Goal: Transaction & Acquisition: Purchase product/service

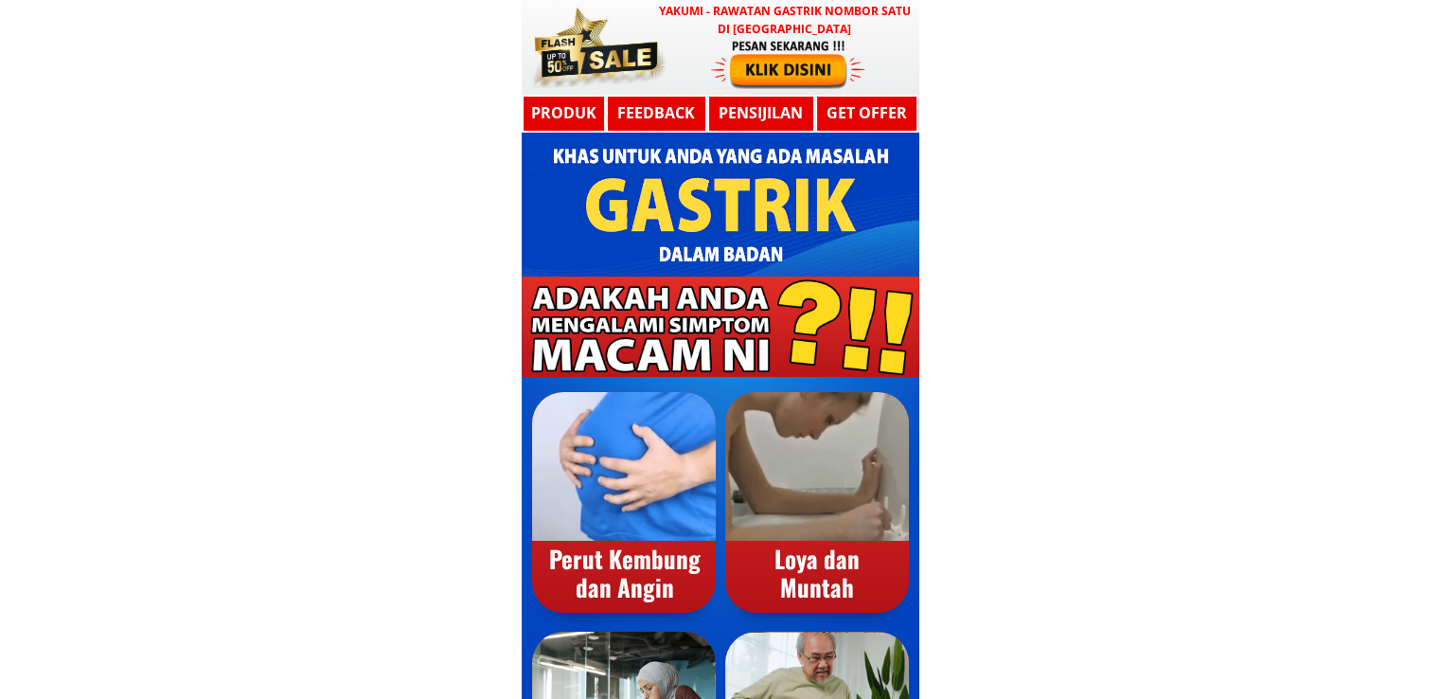
click at [882, 61] on div at bounding box center [721, 47] width 398 height 95
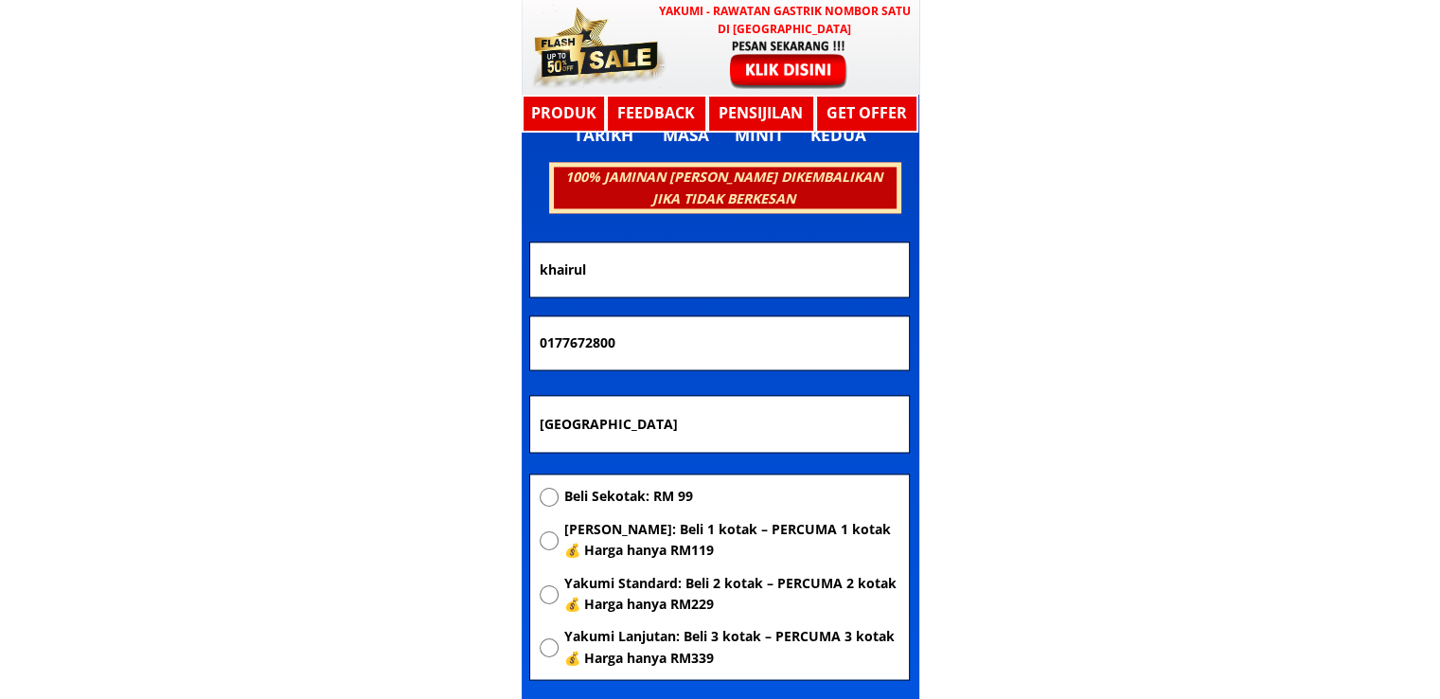
scroll to position [10137, 0]
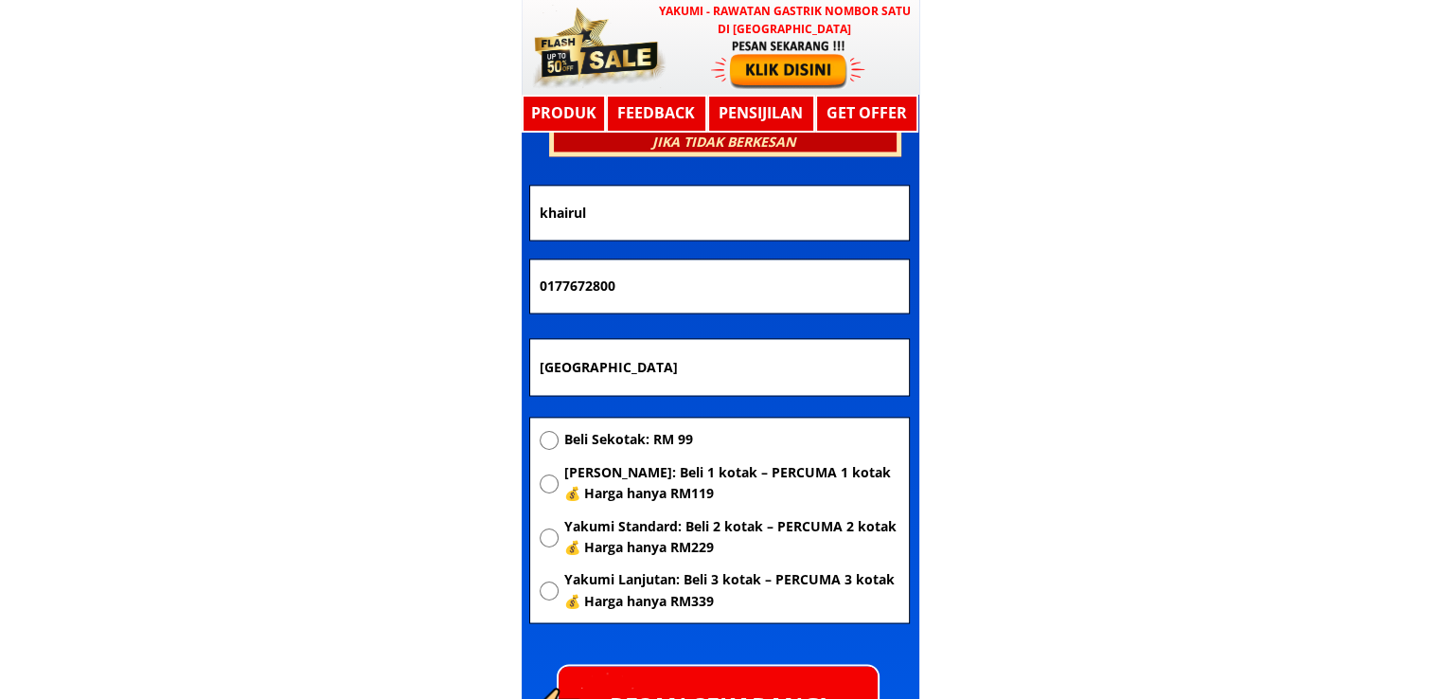
drag, startPoint x: 735, startPoint y: 275, endPoint x: 140, endPoint y: 296, distance: 594.9
paste input "2-693 8651"
click at [567, 290] on input "012-693 8651" at bounding box center [719, 285] width 369 height 53
click at [594, 288] on input "012693 8651" at bounding box center [719, 285] width 369 height 53
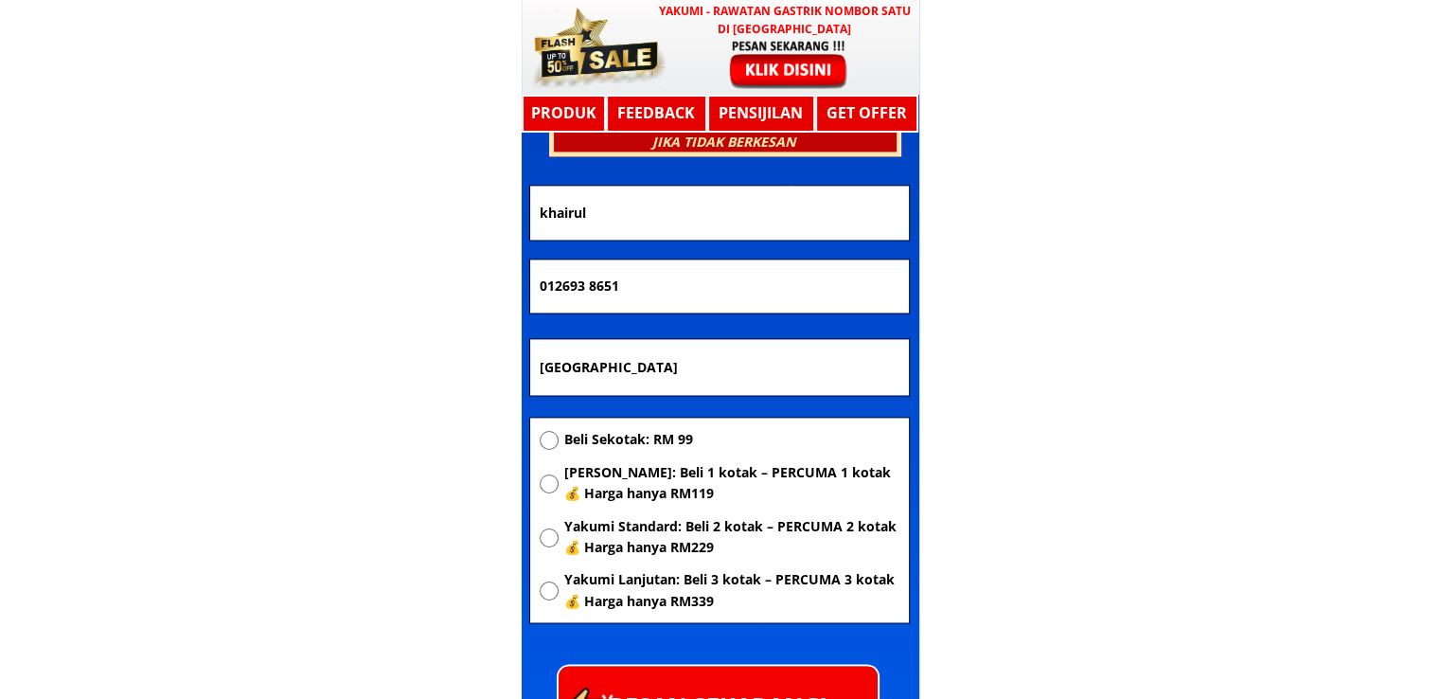
click at [590, 286] on input "012693 8651" at bounding box center [719, 285] width 369 height 53
type input "0126938651"
drag, startPoint x: 639, startPoint y: 199, endPoint x: 162, endPoint y: 219, distance: 477.6
paste input "Mohd Nurhafidz Nawi"
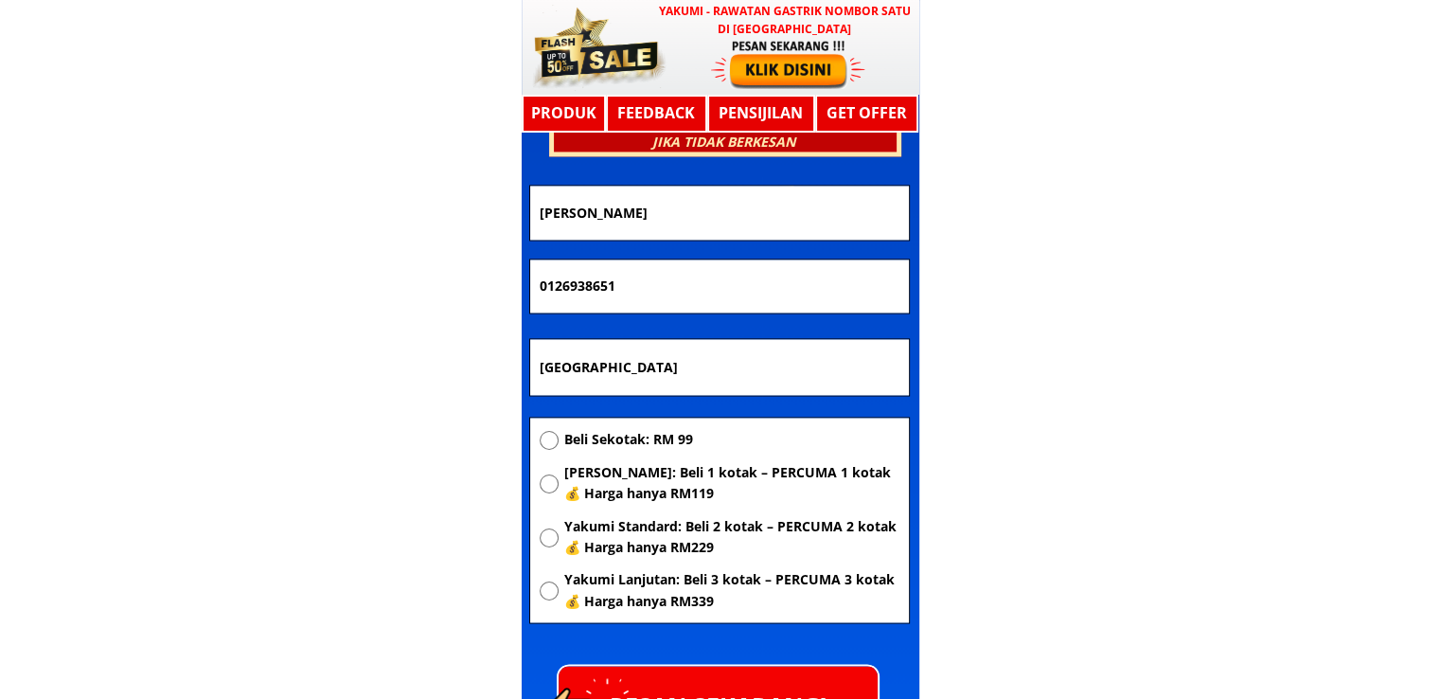
type input "Mohd Nurhafidz Nawi"
drag, startPoint x: 681, startPoint y: 372, endPoint x: 68, endPoint y: 364, distance: 612.6
paste input "Petaling Jaya"
type input "Petaling Jaya"
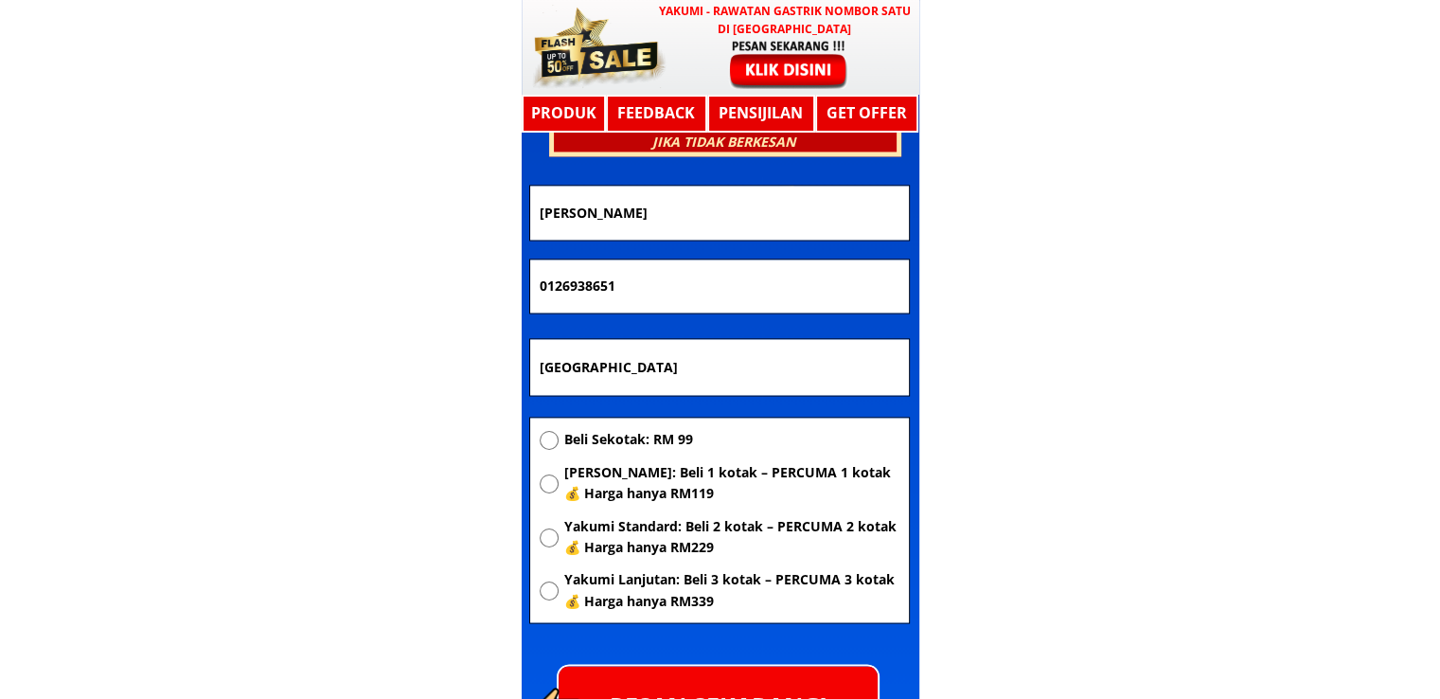
click at [567, 459] on div "Beli Sekotak: RM 99 Yakumi Asas: Beli 1 kotak – PERCUMA 1 kotak 💰 Harga hanya R…" at bounding box center [720, 526] width 360 height 194
click at [576, 448] on span "Beli Sekotak: RM 99" at bounding box center [730, 439] width 335 height 21
radio input "true"
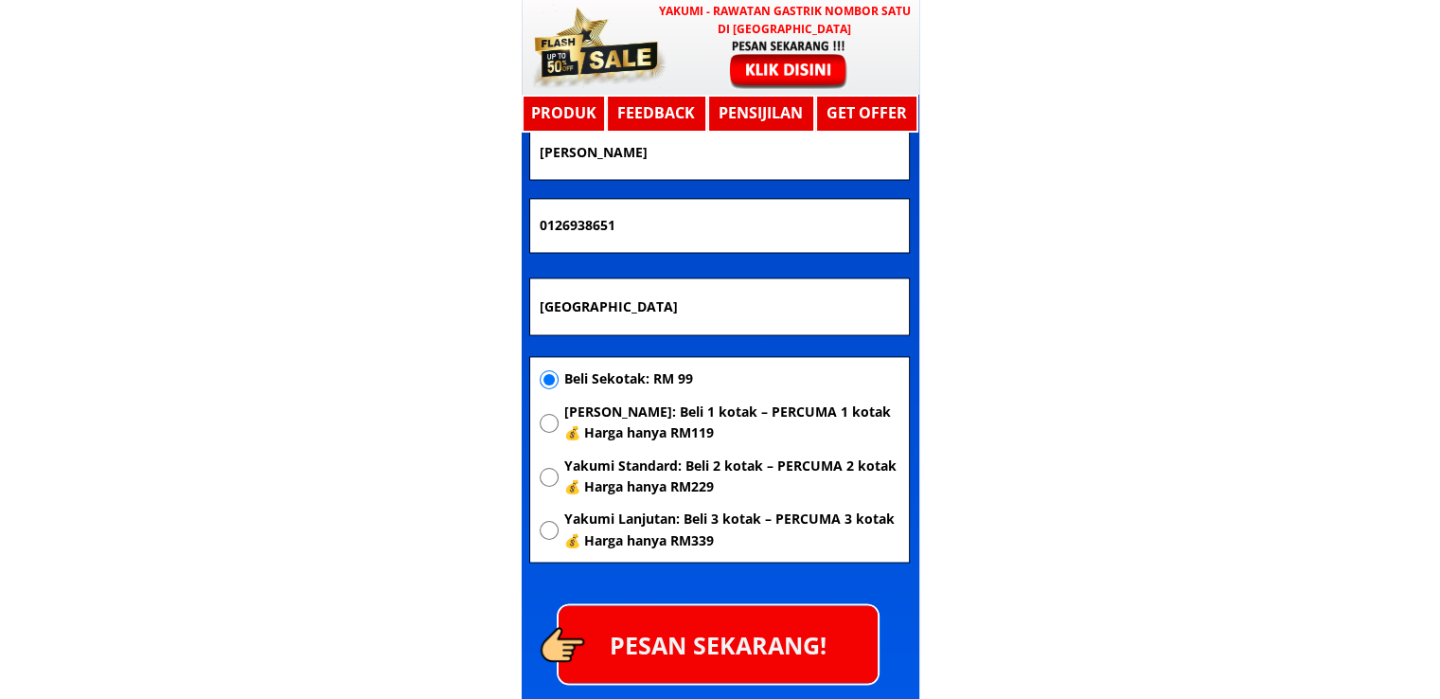
scroll to position [10232, 0]
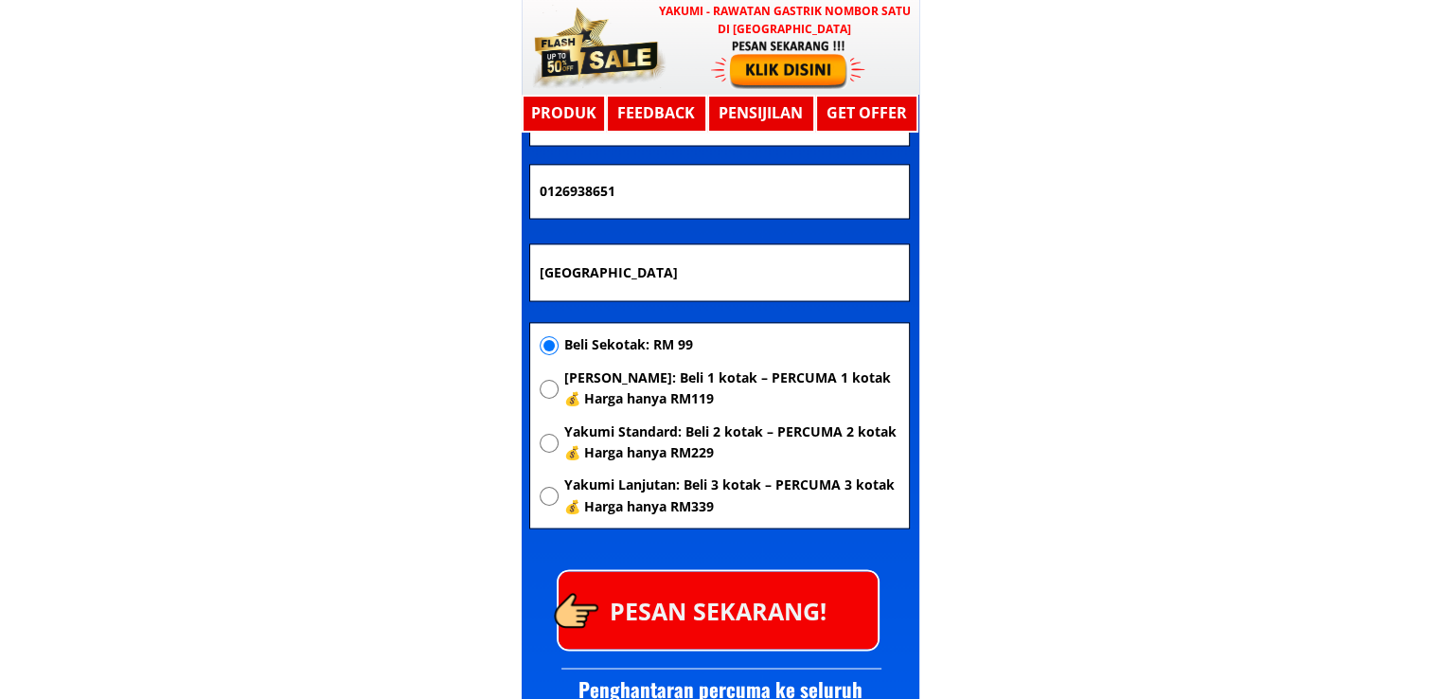
click at [621, 342] on span "Beli Sekotak: RM 99" at bounding box center [730, 344] width 335 height 21
click at [623, 399] on span "[PERSON_NAME]: Beli 1 kotak – PERCUMA 1 kotak 💰 Harga hanya RM119" at bounding box center [730, 388] width 335 height 43
radio input "true"
click at [752, 599] on p "PESAN SEKARANG!" at bounding box center [718, 609] width 319 height 77
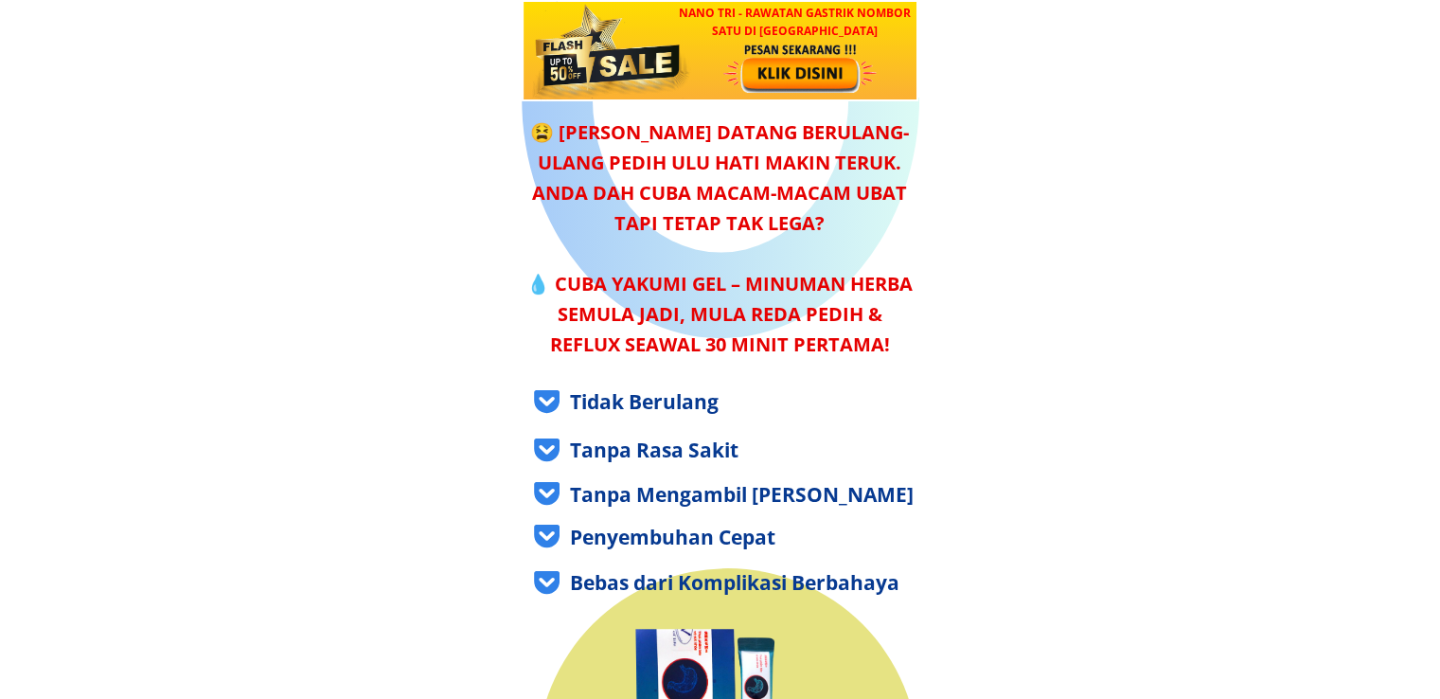
click at [798, 79] on div at bounding box center [801, 68] width 157 height 52
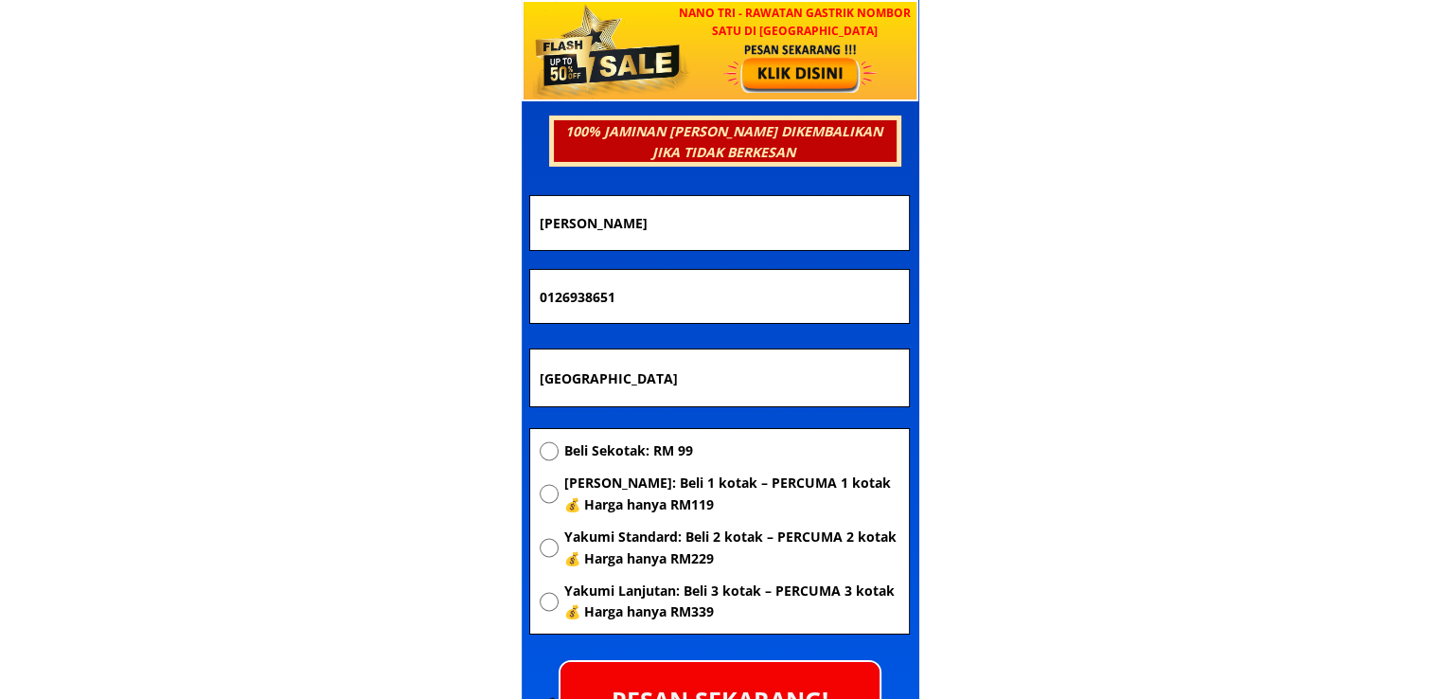
scroll to position [6634, 0]
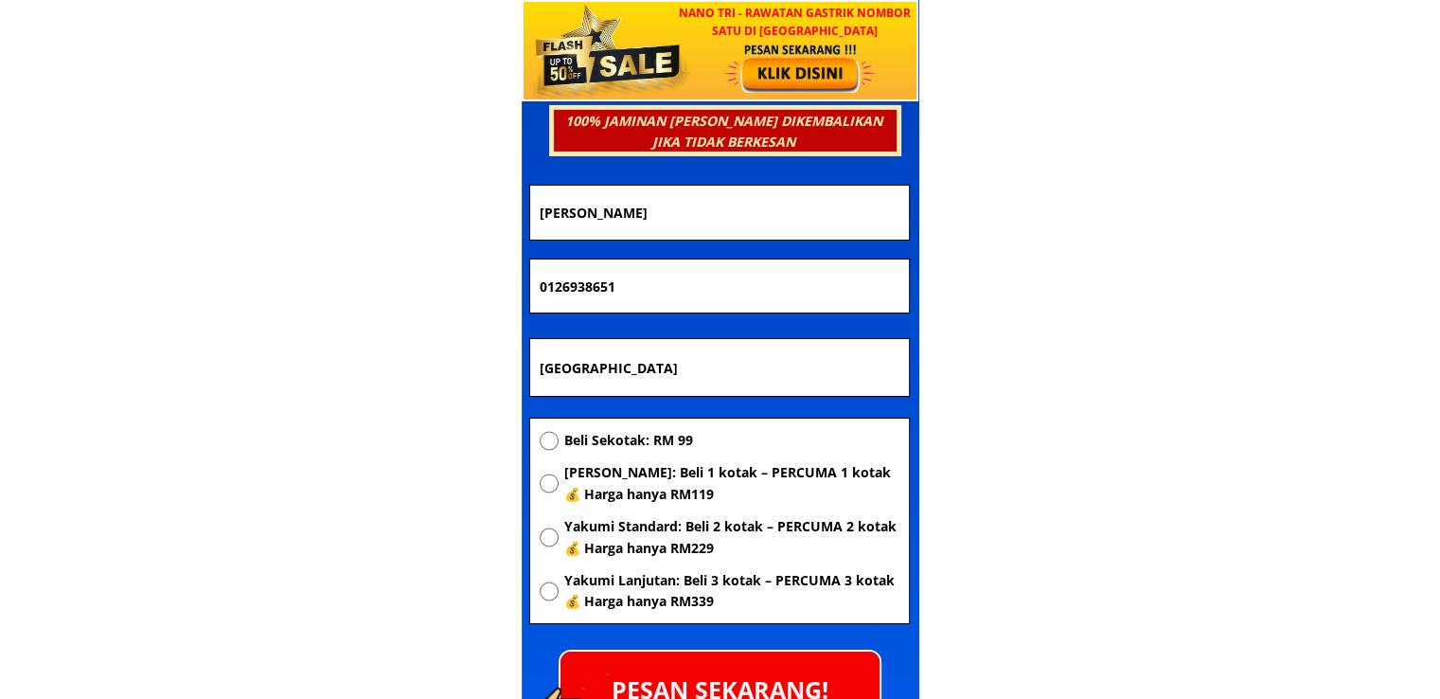
paste input "[STREET_ADDRESS]"
type input "[STREET_ADDRESS]"
click at [644, 481] on span "[PERSON_NAME]: Beli 1 kotak – PERCUMA 1 kotak 💰 Harga hanya RM119" at bounding box center [730, 483] width 335 height 43
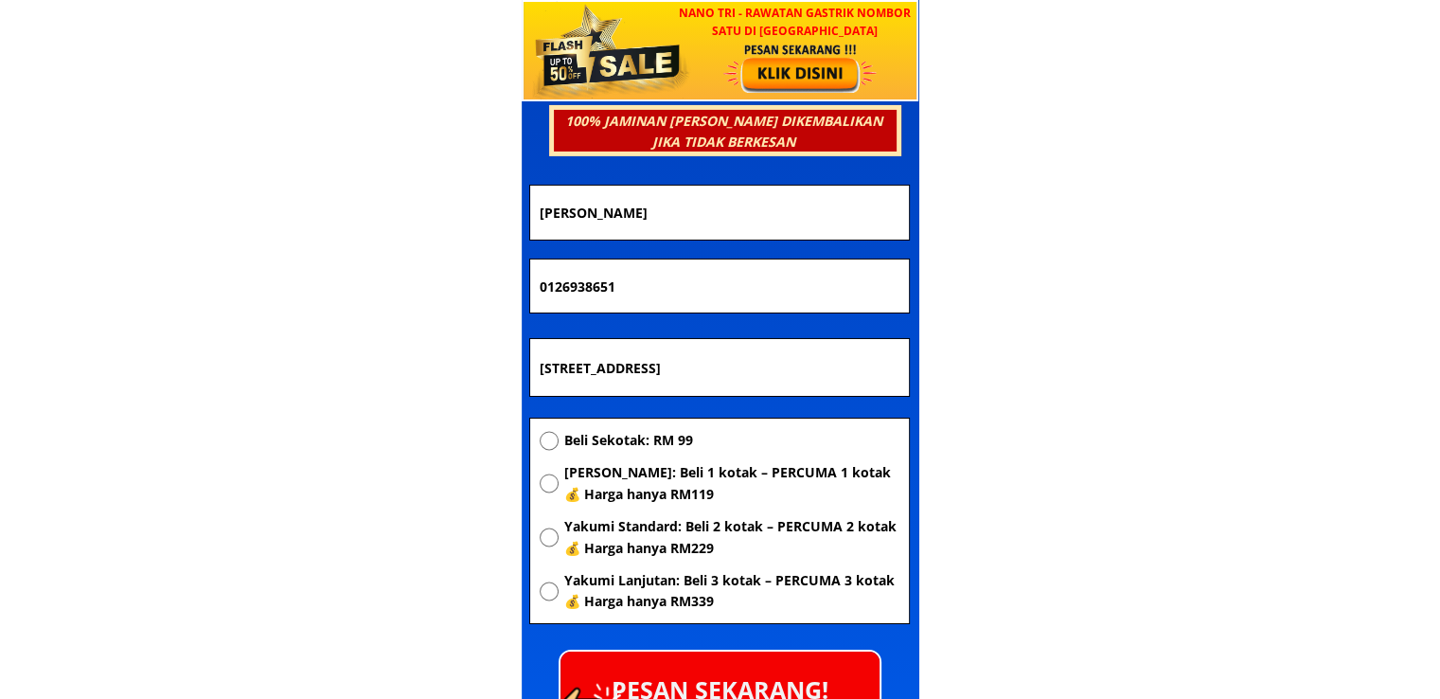
radio input "true"
drag, startPoint x: 717, startPoint y: 288, endPoint x: 351, endPoint y: 293, distance: 365.5
paste input "64405268"
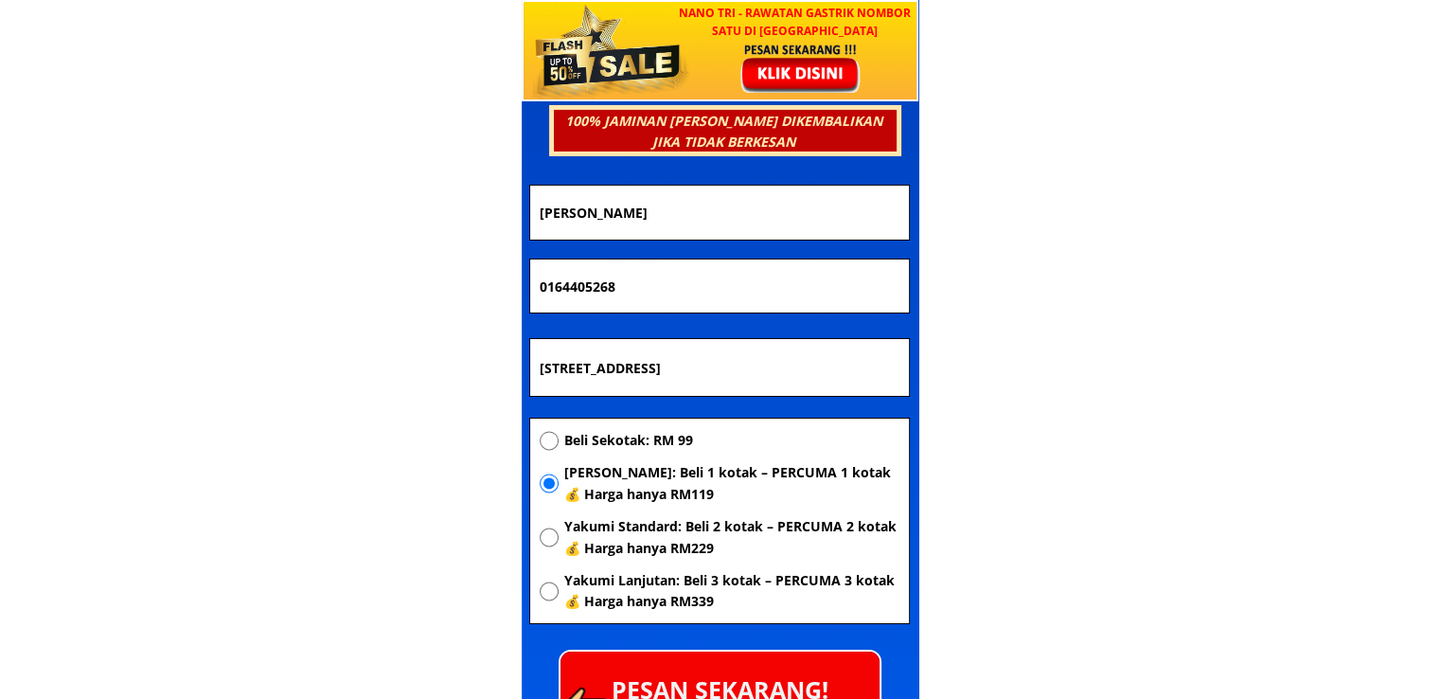
type input "0164405268"
drag, startPoint x: 275, startPoint y: 215, endPoint x: 232, endPoint y: 221, distance: 43.0
paste input "A tikah bt udin"
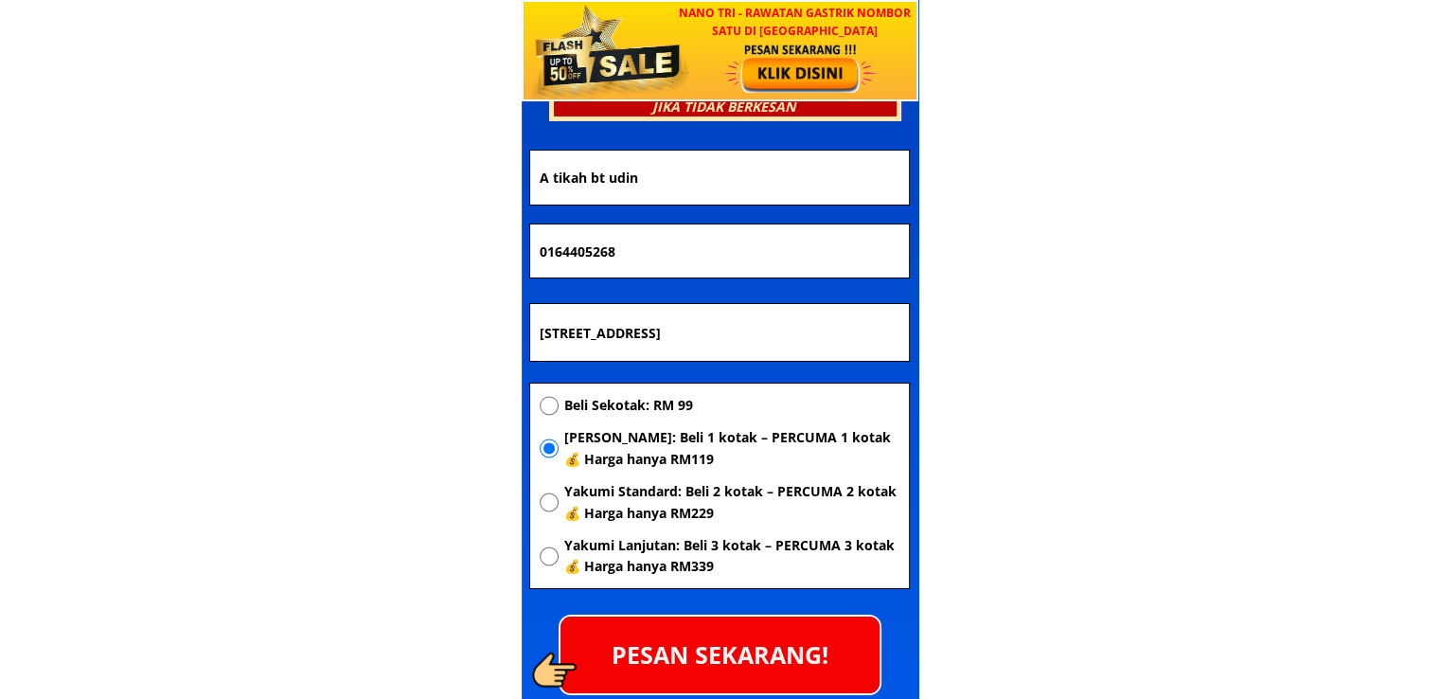
scroll to position [6728, 0]
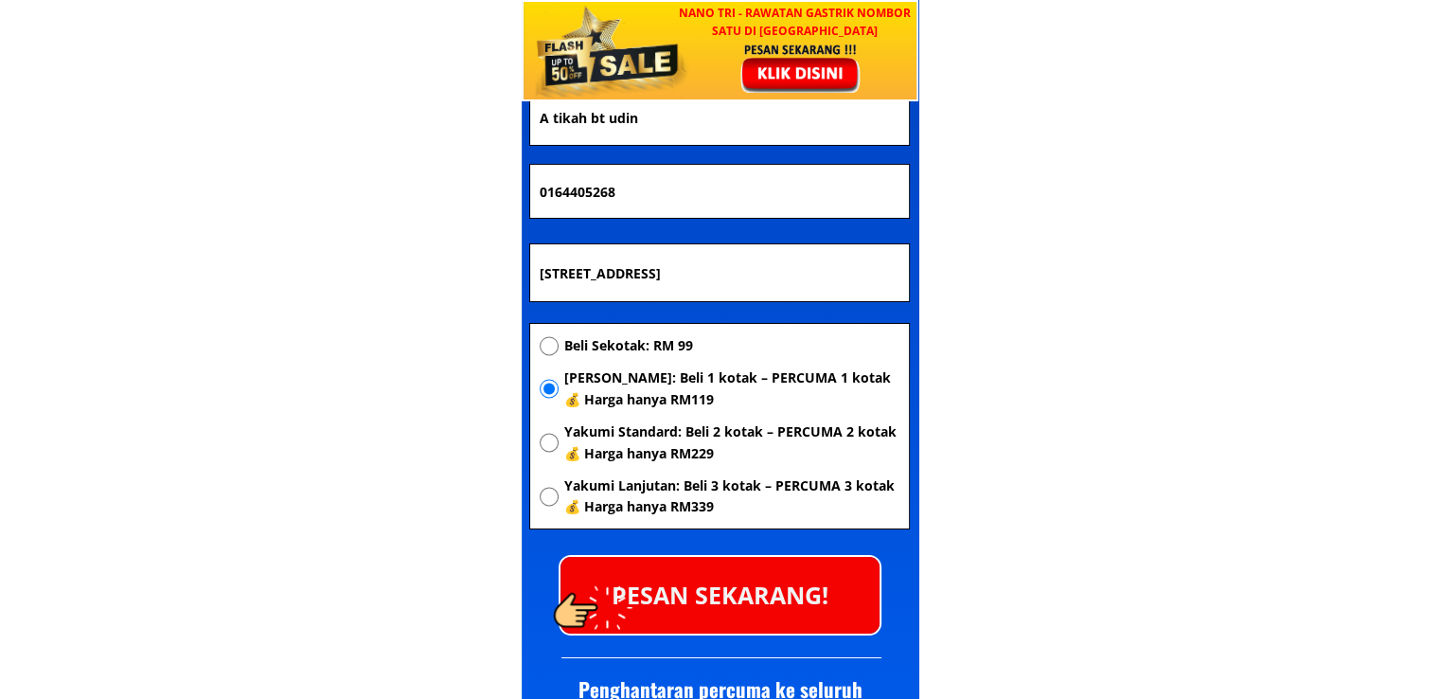
type input "A tikah bt udin"
click at [750, 575] on p "PESAN SEKARANG!" at bounding box center [719, 595] width 319 height 77
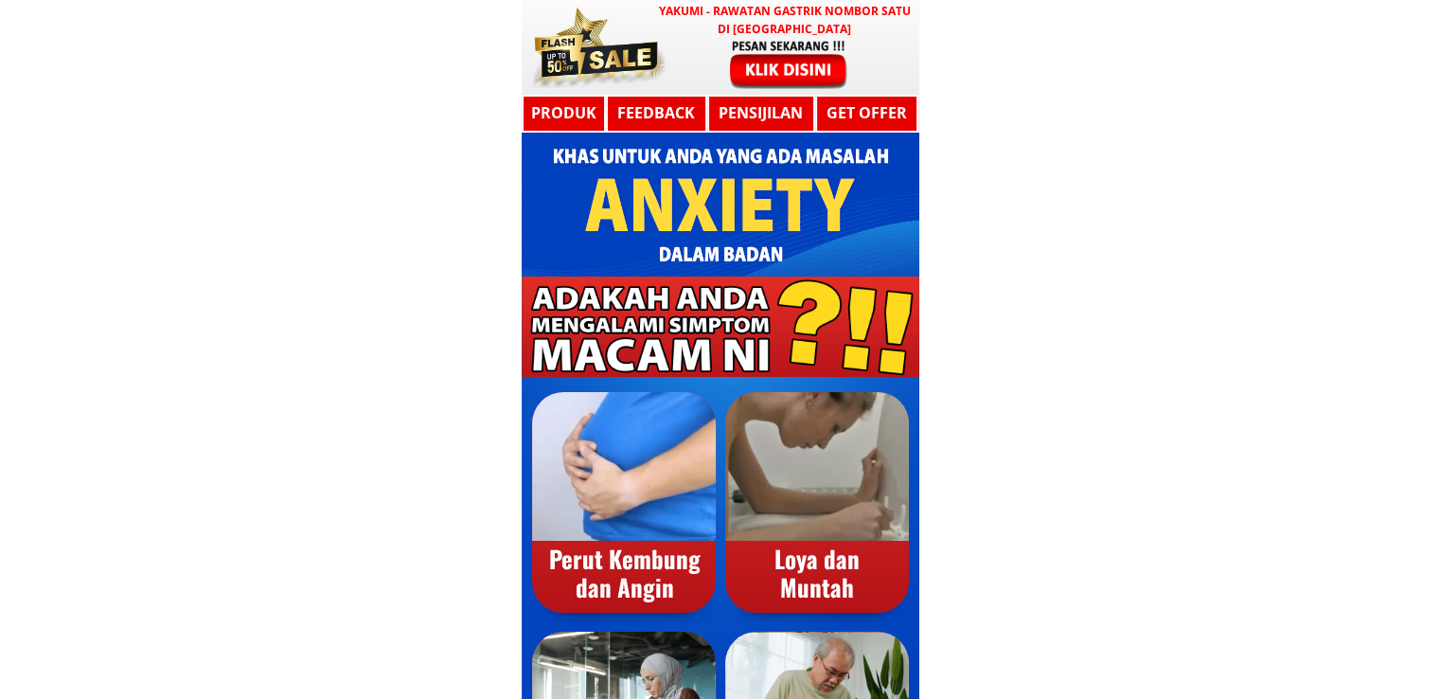
click at [791, 77] on div at bounding box center [788, 63] width 155 height 51
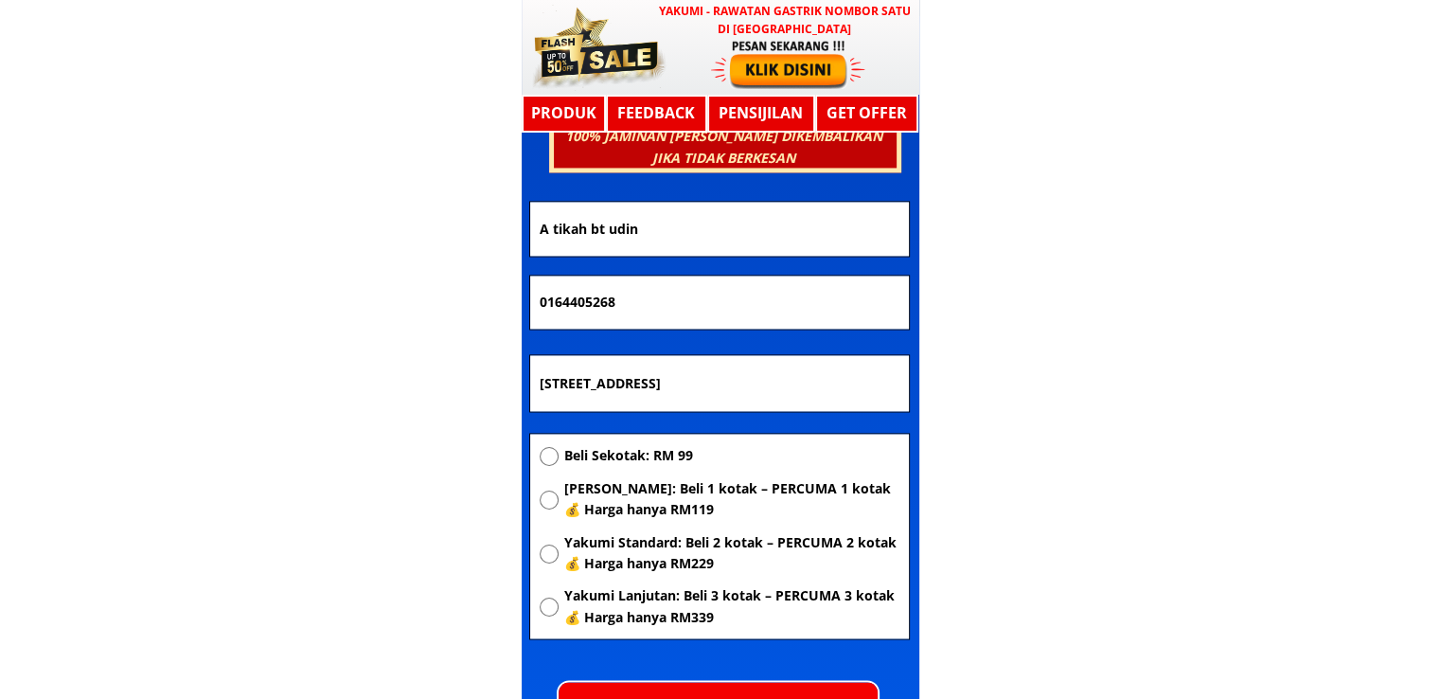
scroll to position [10137, 0]
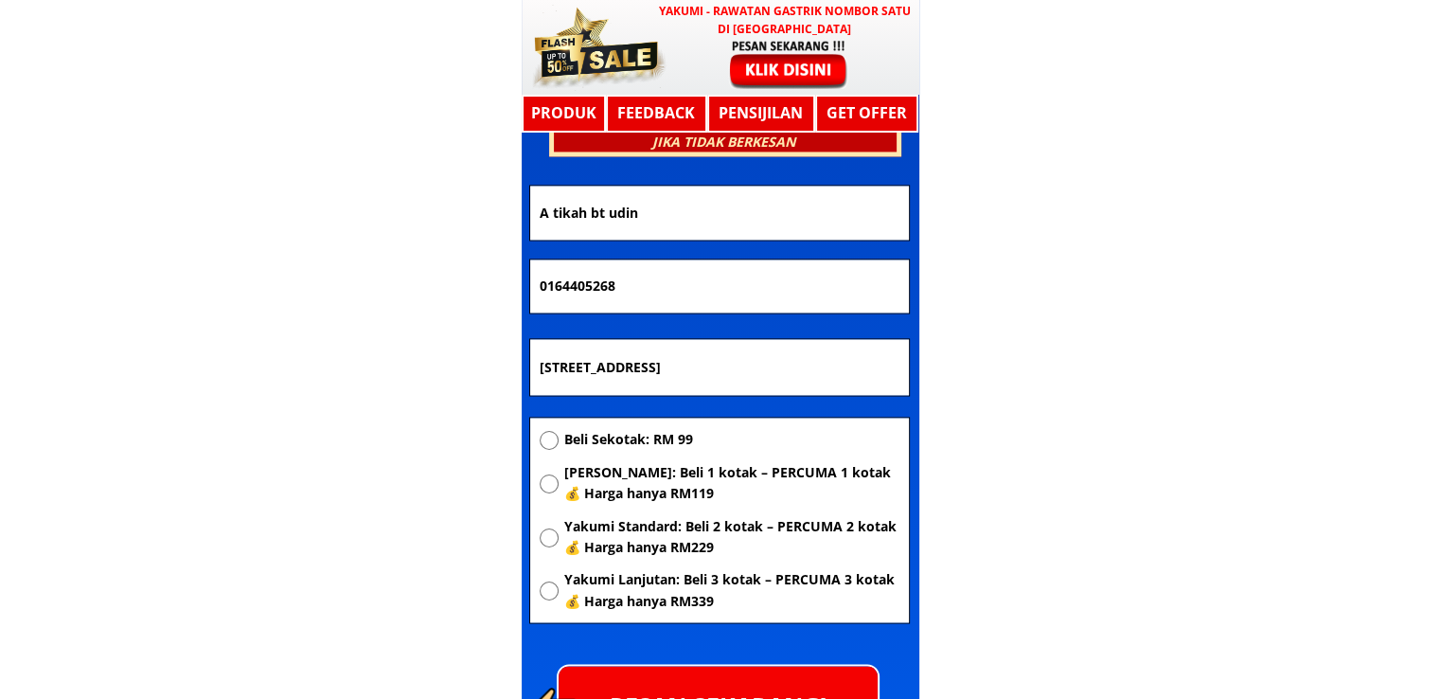
click at [750, 371] on input "[STREET_ADDRESS]" at bounding box center [719, 367] width 369 height 57
paste input "Keningau"
type input "Keningau"
click at [632, 428] on div "Beli Sekotak: RM 99 Yakumi Asas: Beli 1 kotak – PERCUMA 1 kotak 💰 Harga hanya R…" at bounding box center [719, 525] width 379 height 217
click at [587, 446] on span "Beli Sekotak: RM 99" at bounding box center [730, 439] width 335 height 21
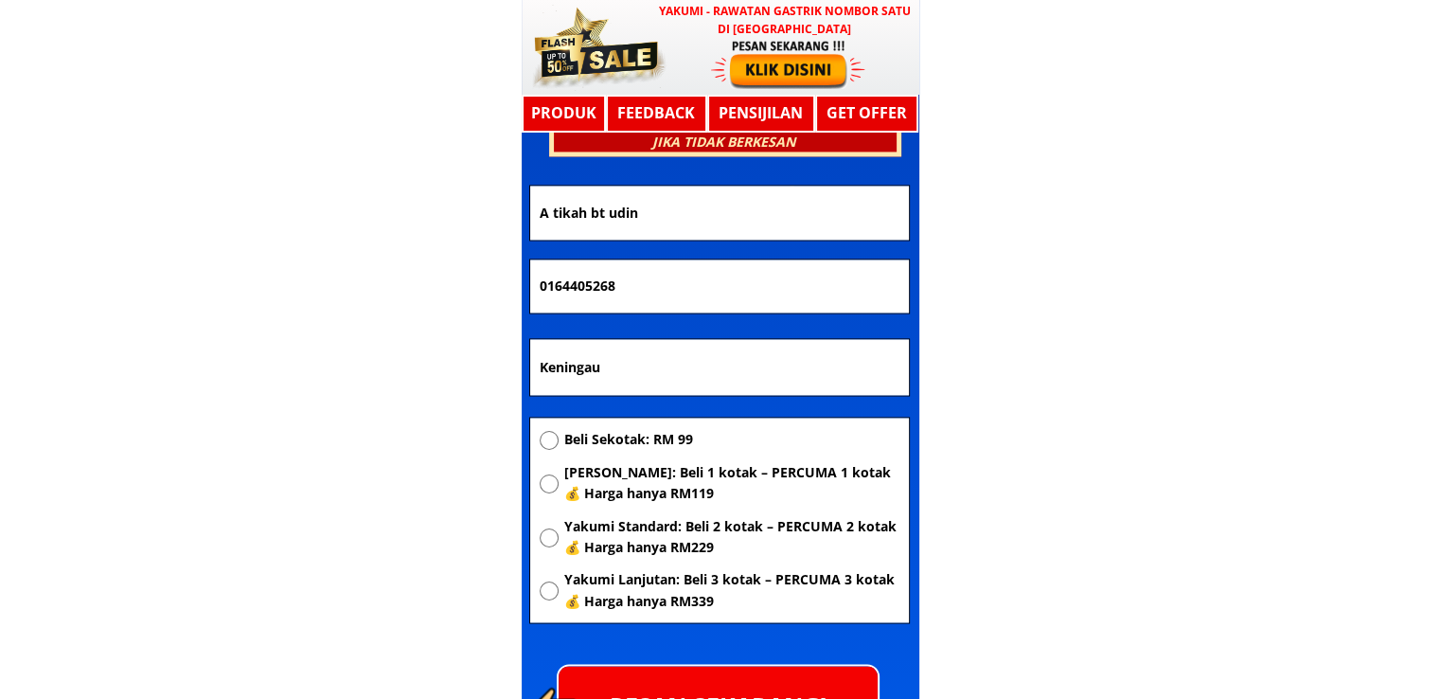
radio input "true"
drag, startPoint x: 680, startPoint y: 274, endPoint x: 182, endPoint y: 311, distance: 499.4
paste input "47704027"
type input "0147704027"
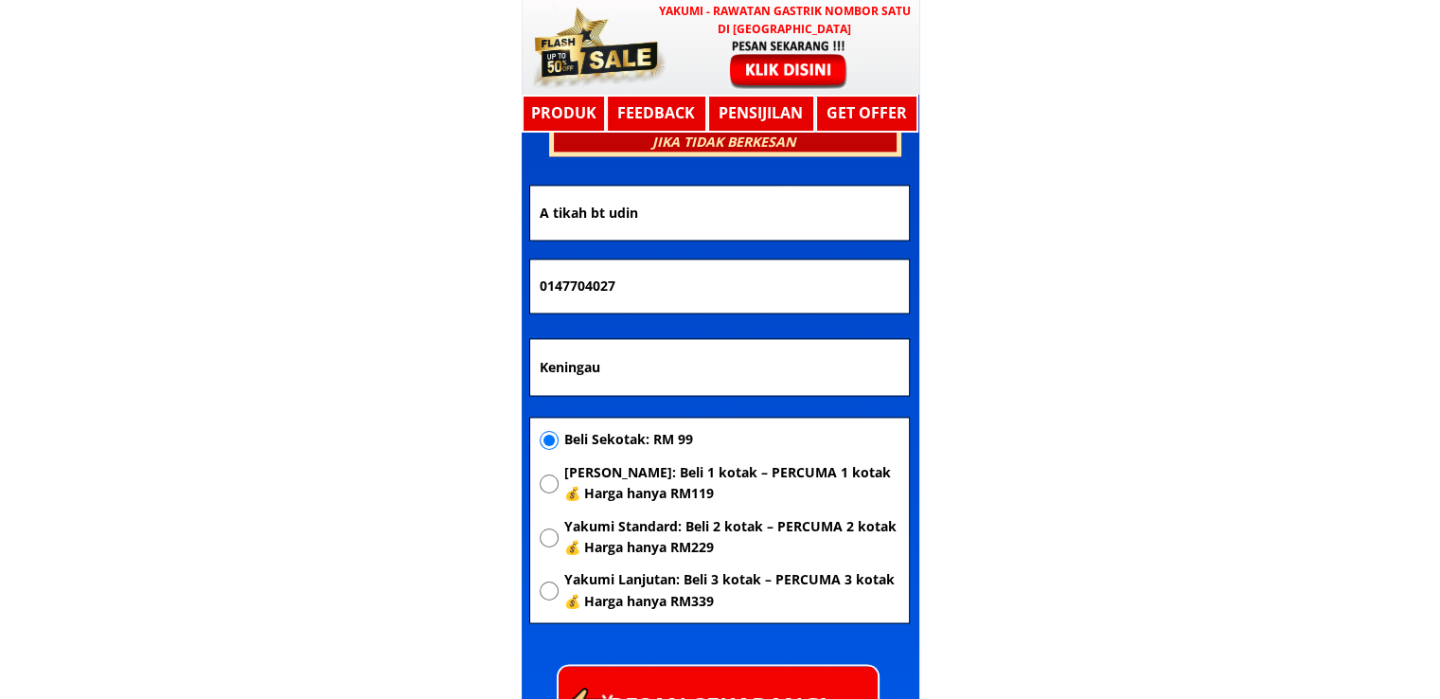
drag, startPoint x: 648, startPoint y: 216, endPoint x: 128, endPoint y: 217, distance: 519.7
paste input "[PERSON_NAME]"
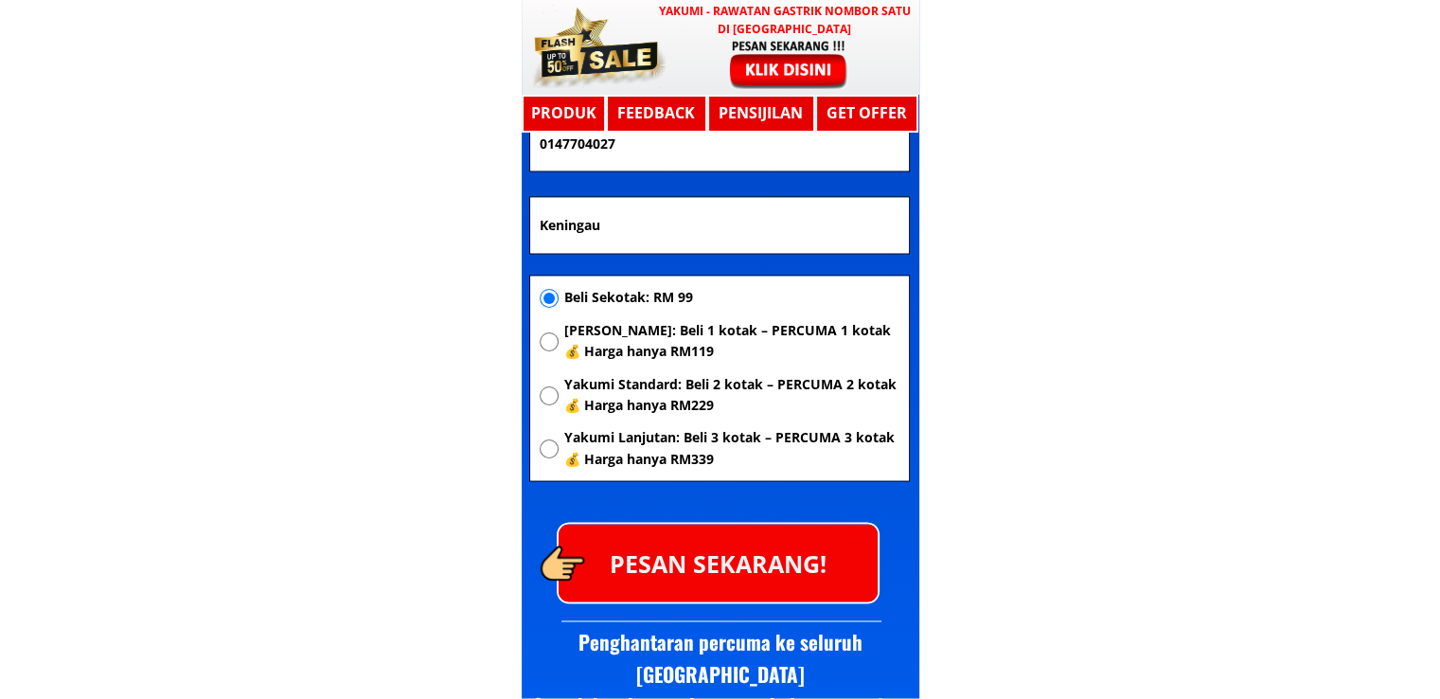
scroll to position [10327, 0]
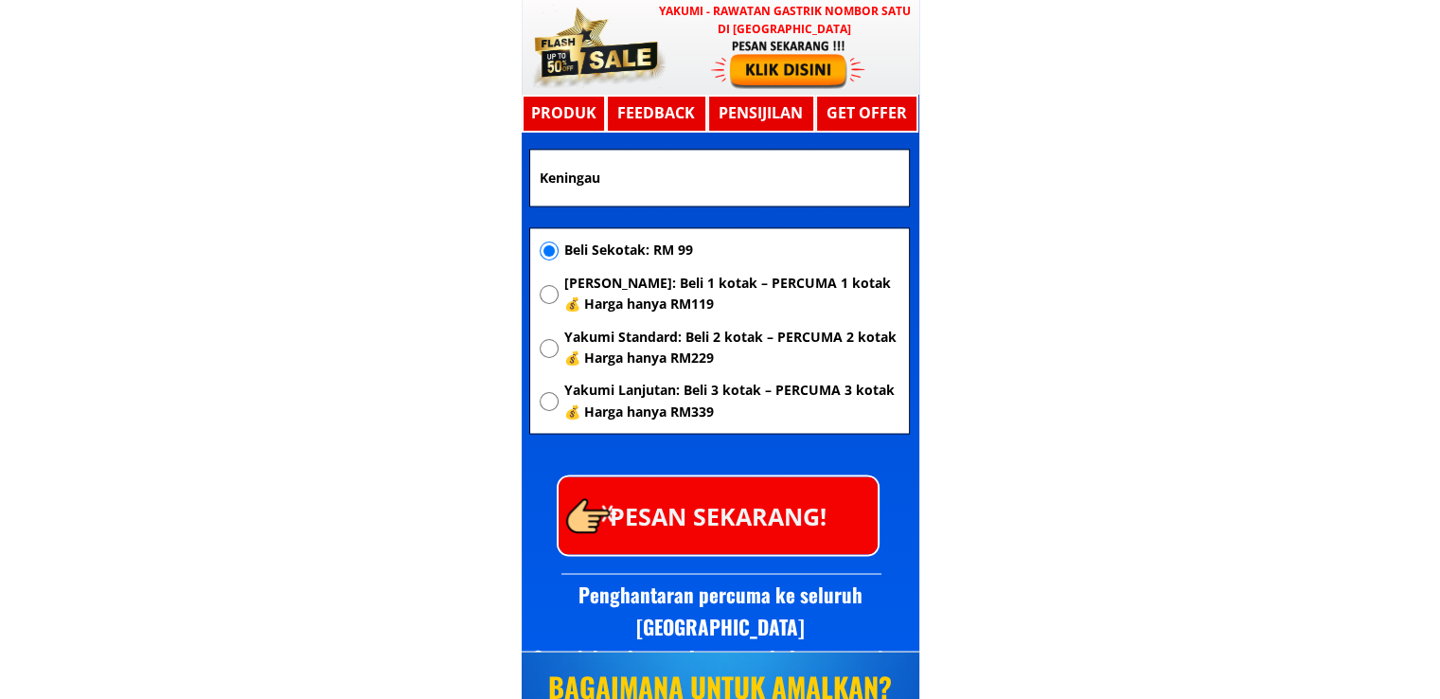
type input "[PERSON_NAME]"
click at [733, 526] on p "PESAN SEKARANG!" at bounding box center [718, 514] width 319 height 77
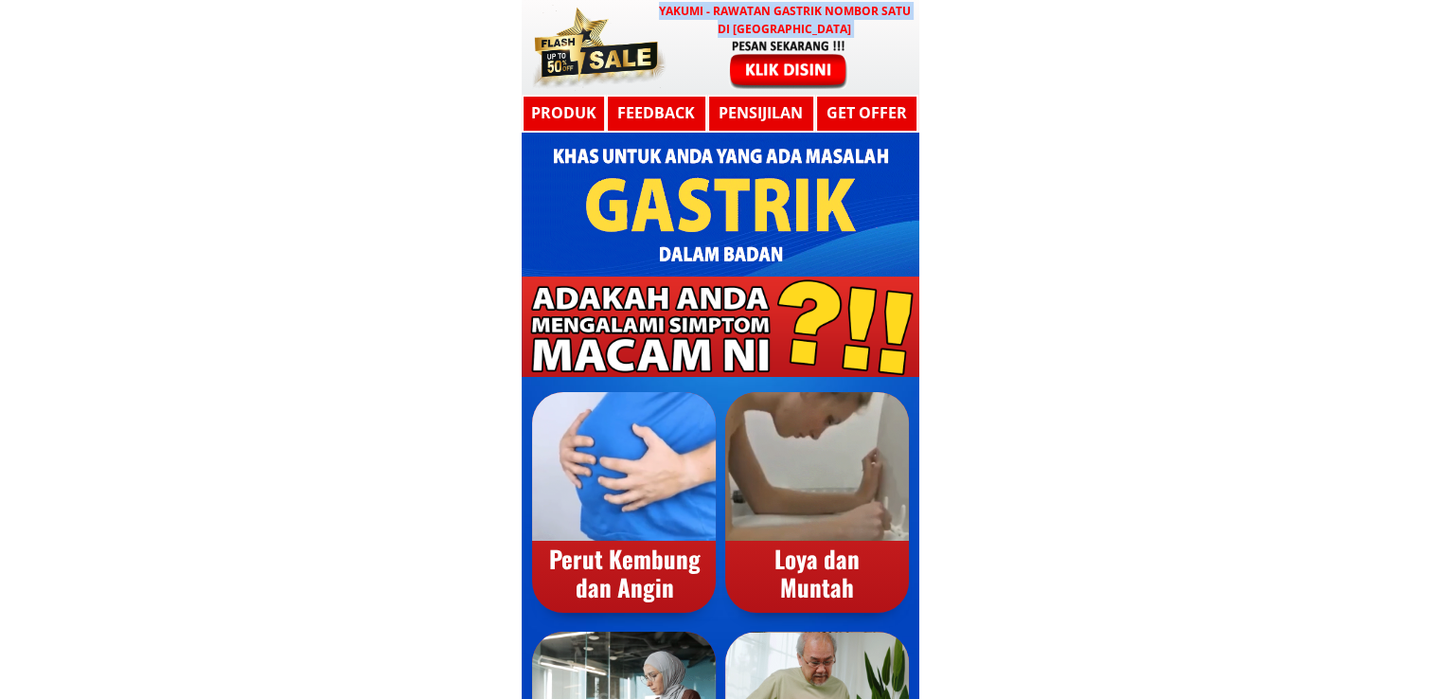
click at [835, 37] on div "YAKUMI - Rawatan Gastrik Nombor Satu di Malaysia" at bounding box center [721, 47] width 398 height 95
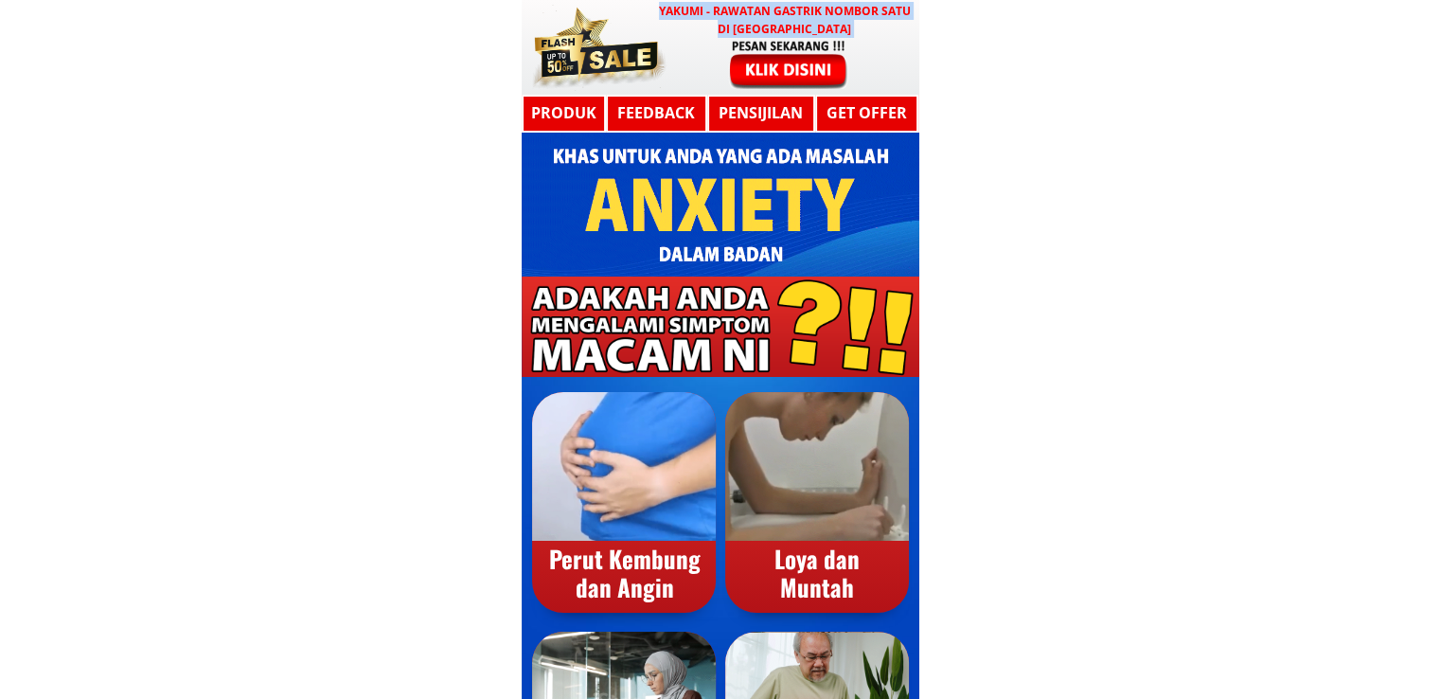
click at [780, 73] on div at bounding box center [788, 63] width 155 height 51
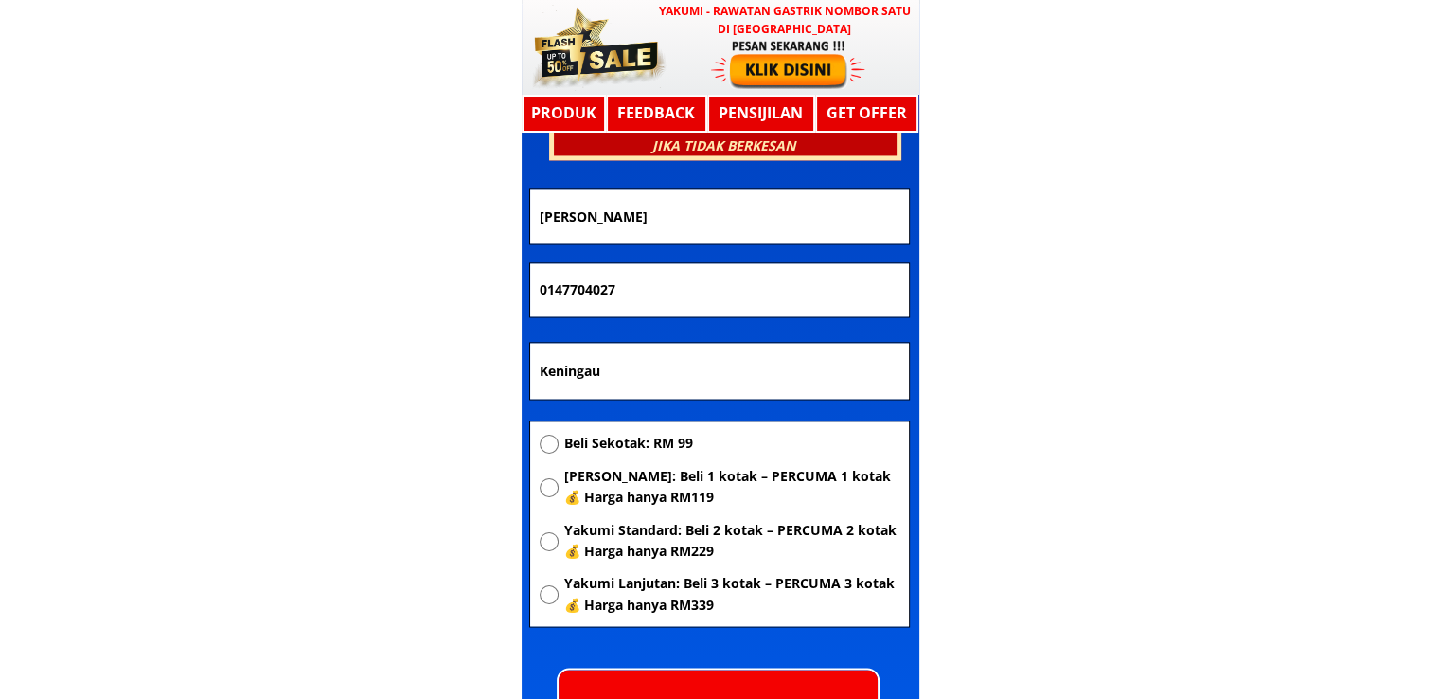
scroll to position [10137, 0]
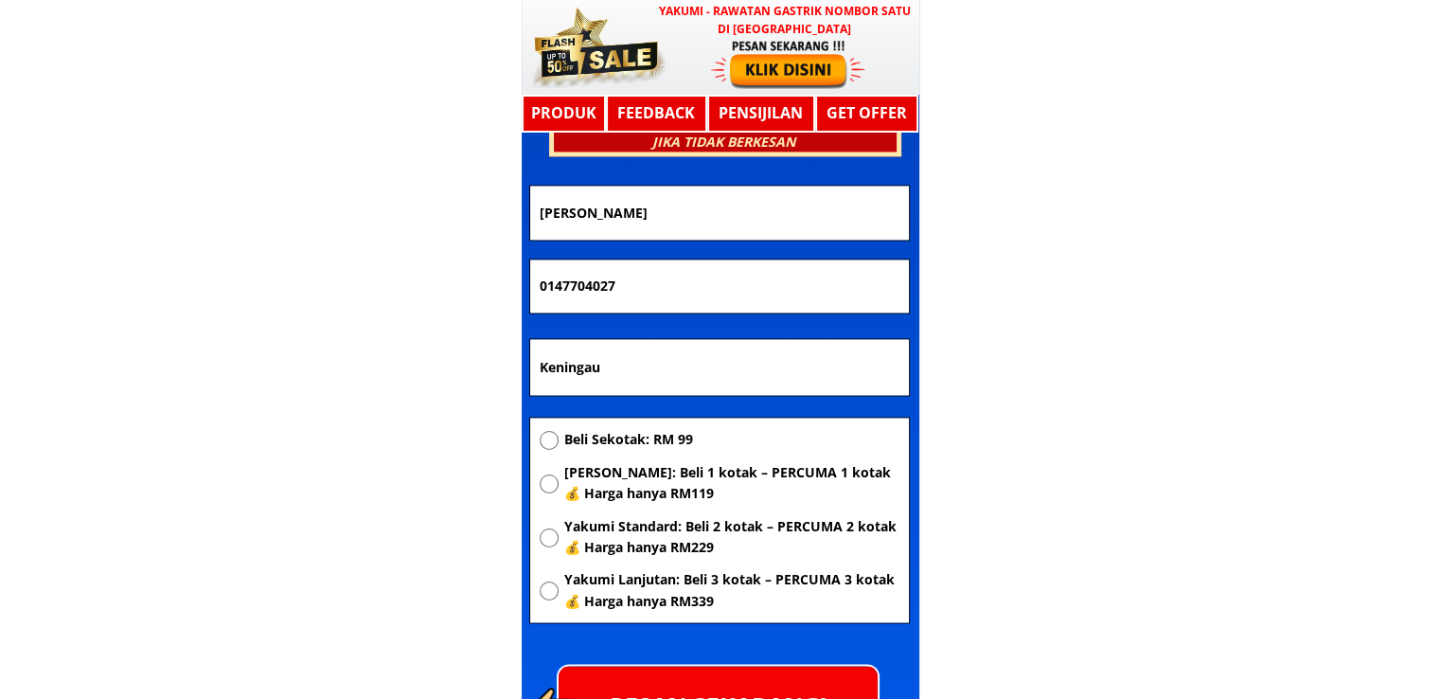
drag, startPoint x: 697, startPoint y: 364, endPoint x: 124, endPoint y: 364, distance: 572.8
paste input "g karanaan ranau sabah"
type input "Kg karanaan ranau sabah"
click at [653, 497] on span "[PERSON_NAME]: Beli 1 kotak – PERCUMA 1 kotak 💰 Harga hanya RM119" at bounding box center [730, 483] width 335 height 43
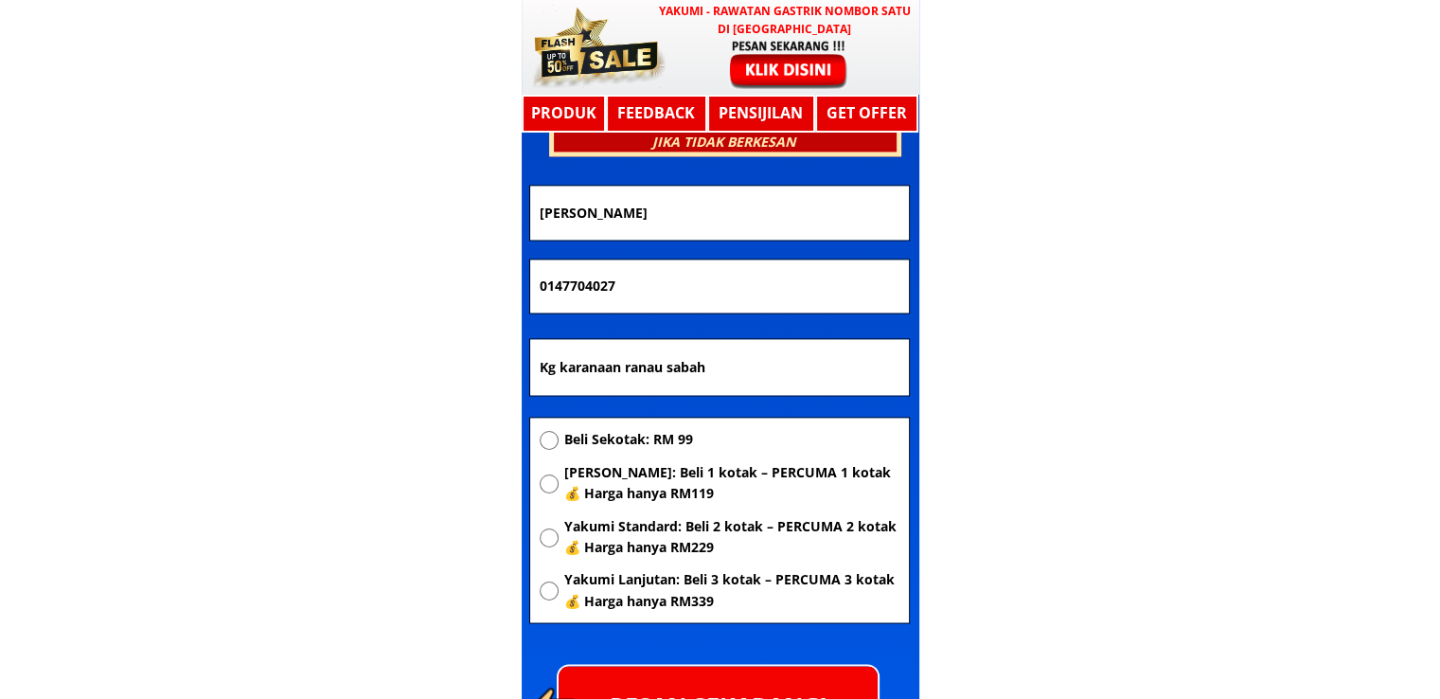
radio input "true"
drag, startPoint x: 708, startPoint y: 258, endPoint x: 363, endPoint y: 303, distance: 348.5
drag, startPoint x: 738, startPoint y: 296, endPoint x: 68, endPoint y: 295, distance: 670.3
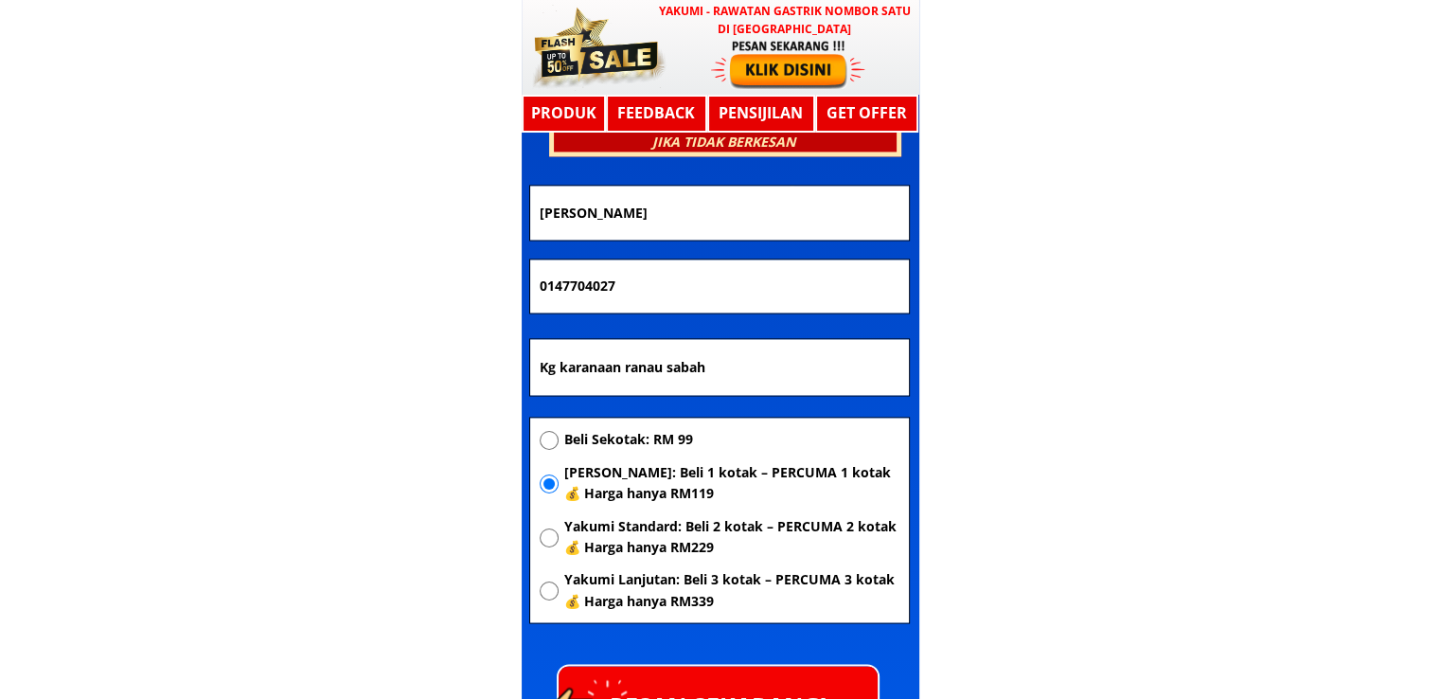
paste input "3551694"
type input "0135516947"
drag, startPoint x: 674, startPoint y: 217, endPoint x: 280, endPoint y: 222, distance: 393.9
paste input "Celine"
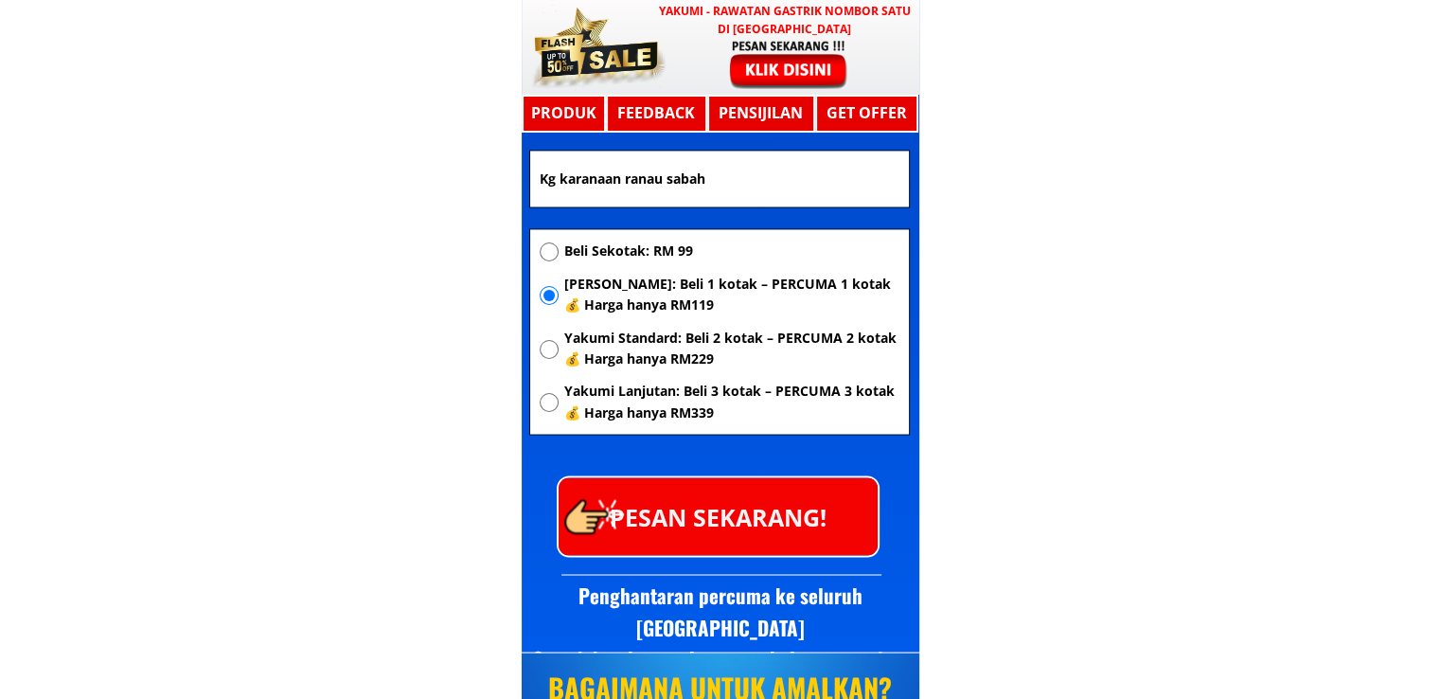
scroll to position [10327, 0]
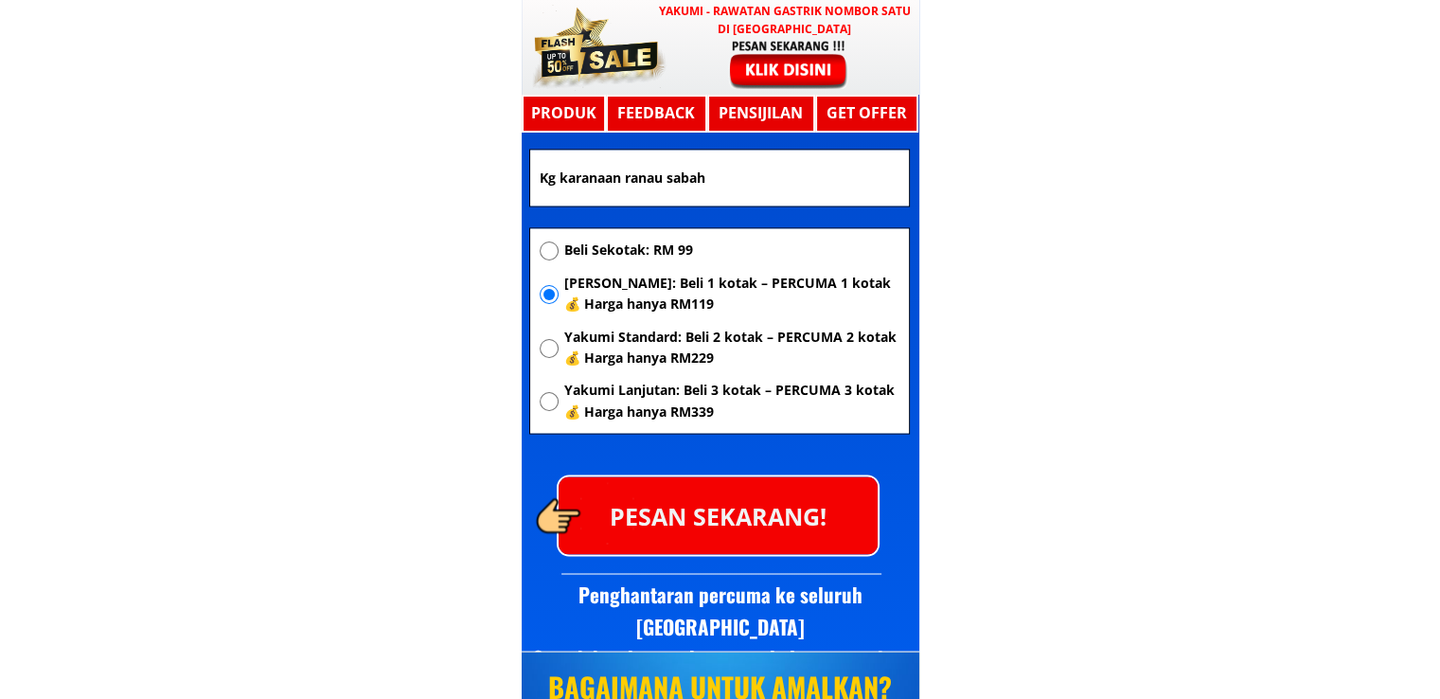
type input "Celine"
click at [727, 499] on p "PESAN SEKARANG!" at bounding box center [718, 514] width 319 height 77
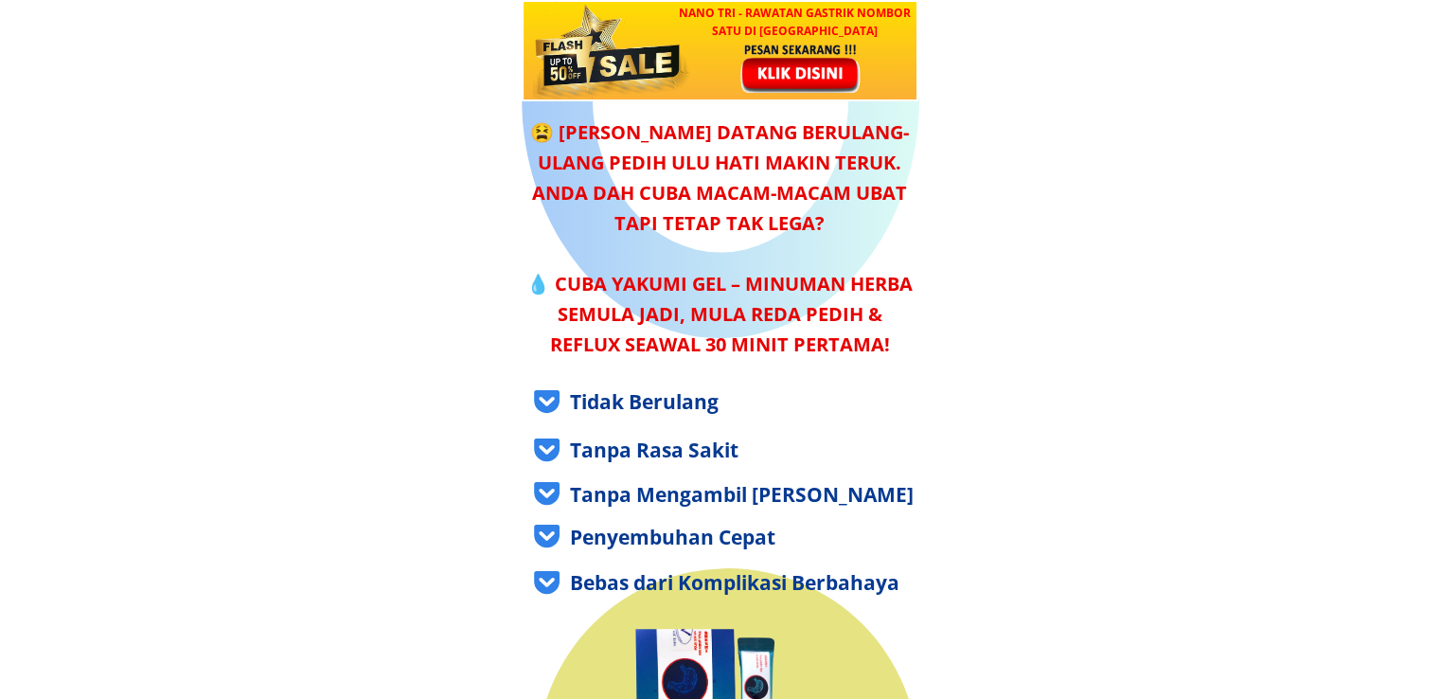
click at [848, 33] on h3 "NANO TRI - Rawatan GASTRIK Nombor Satu di [GEOGRAPHIC_DATA]" at bounding box center [794, 22] width 248 height 36
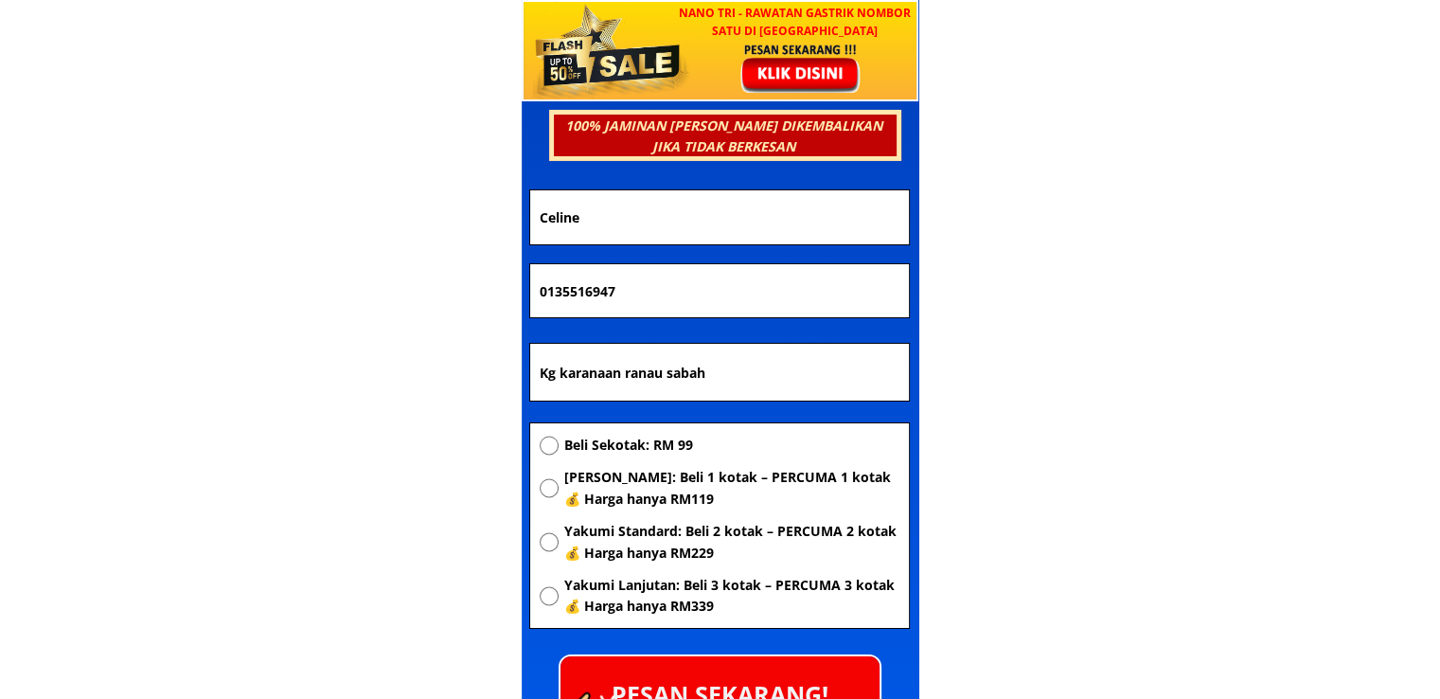
scroll to position [6634, 0]
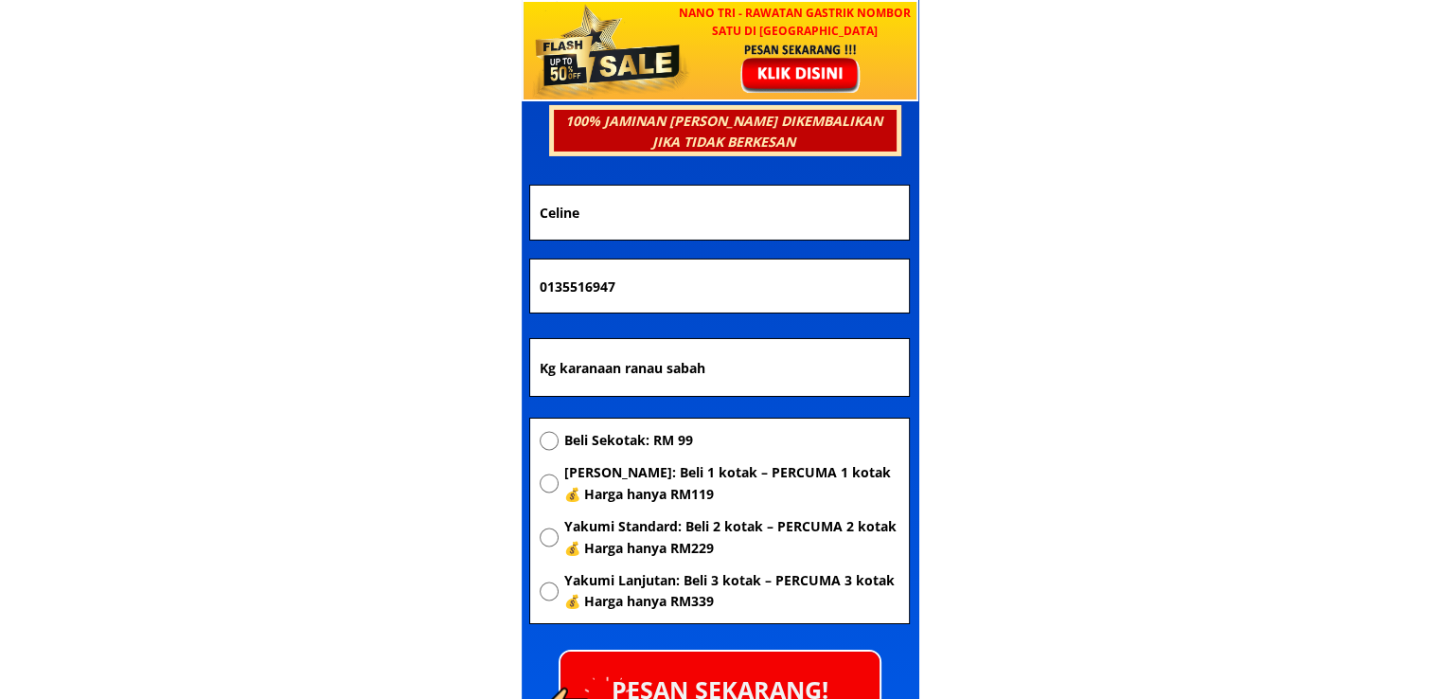
drag, startPoint x: 826, startPoint y: 350, endPoint x: 109, endPoint y: 361, distance: 716.7
paste input "Womo security guard (m)sdn bhd"
type input "Womo security guard (m)sdn bhd"
click at [659, 483] on span "[PERSON_NAME]: Beli 1 kotak – PERCUMA 1 kotak 💰 Harga hanya RM119" at bounding box center [730, 483] width 335 height 43
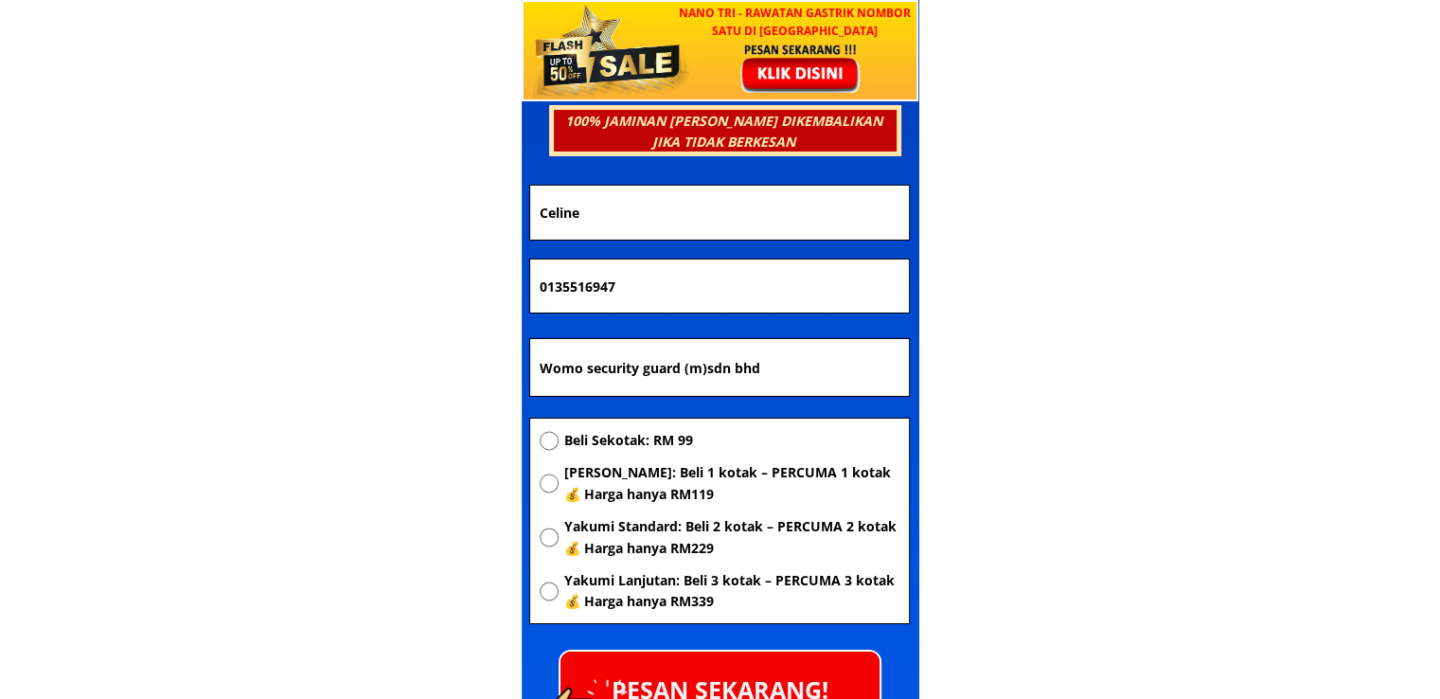
radio input "true"
drag, startPoint x: 689, startPoint y: 275, endPoint x: 221, endPoint y: 311, distance: 470.1
paste input "9.7666620"
click at [567, 282] on input "019.7666620" at bounding box center [719, 285] width 369 height 53
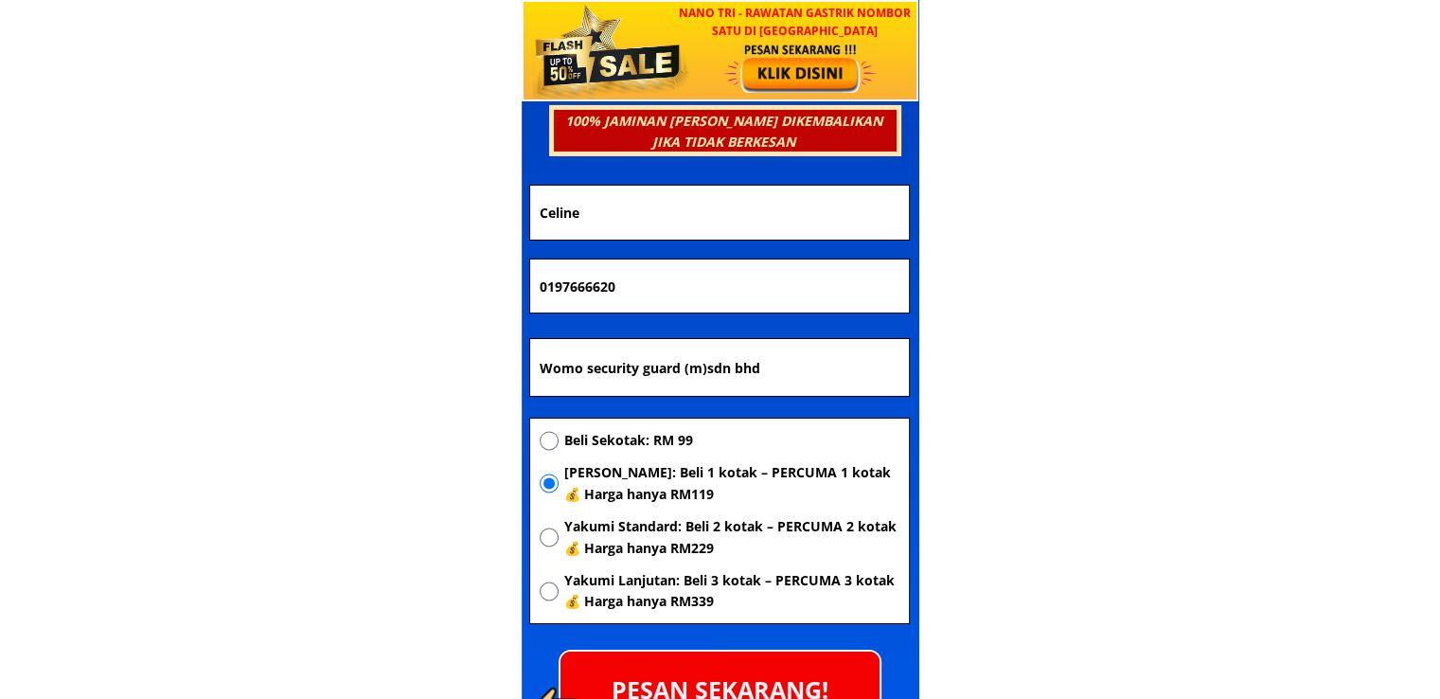
type input "0197666620"
drag, startPoint x: 674, startPoint y: 210, endPoint x: 34, endPoint y: 245, distance: 640.9
paste input "[PERSON_NAME]"
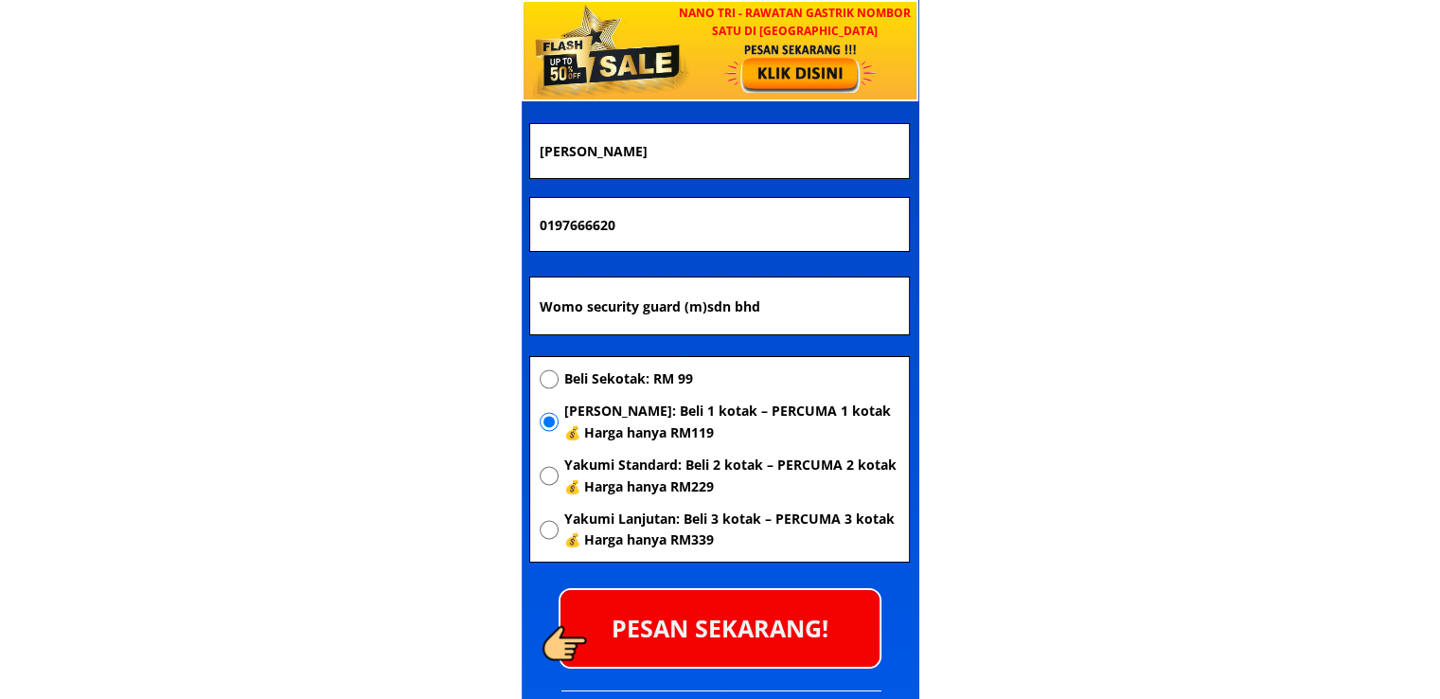
scroll to position [6728, 0]
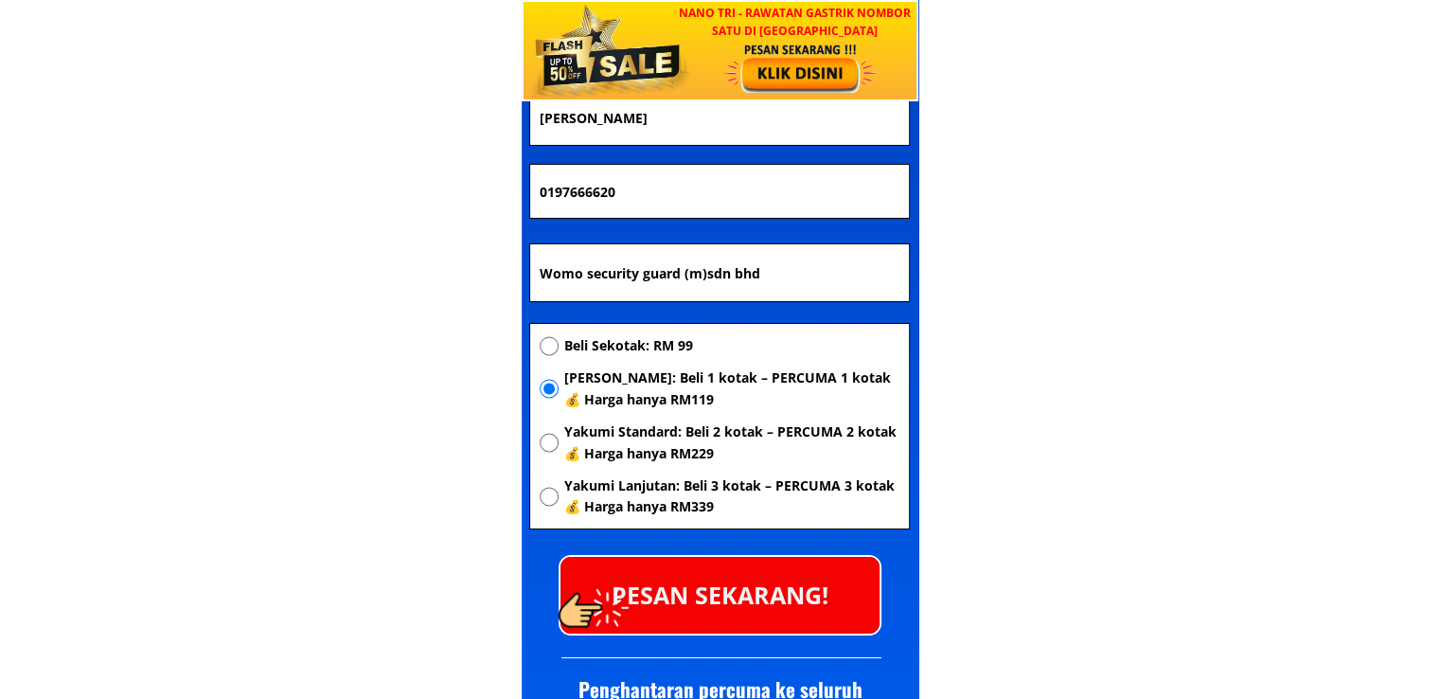
type input "[PERSON_NAME]"
click at [769, 584] on p "PESAN SEKARANG!" at bounding box center [719, 595] width 319 height 77
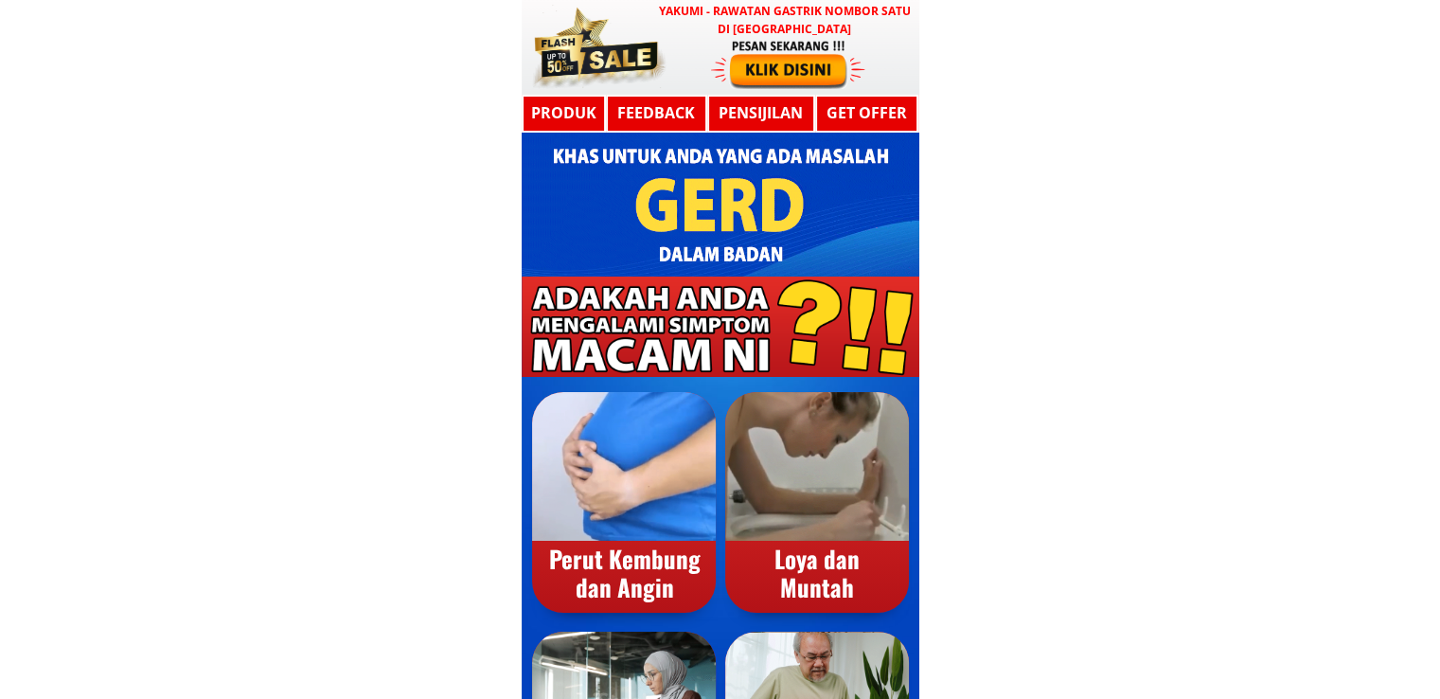
click at [731, 90] on div at bounding box center [721, 47] width 398 height 95
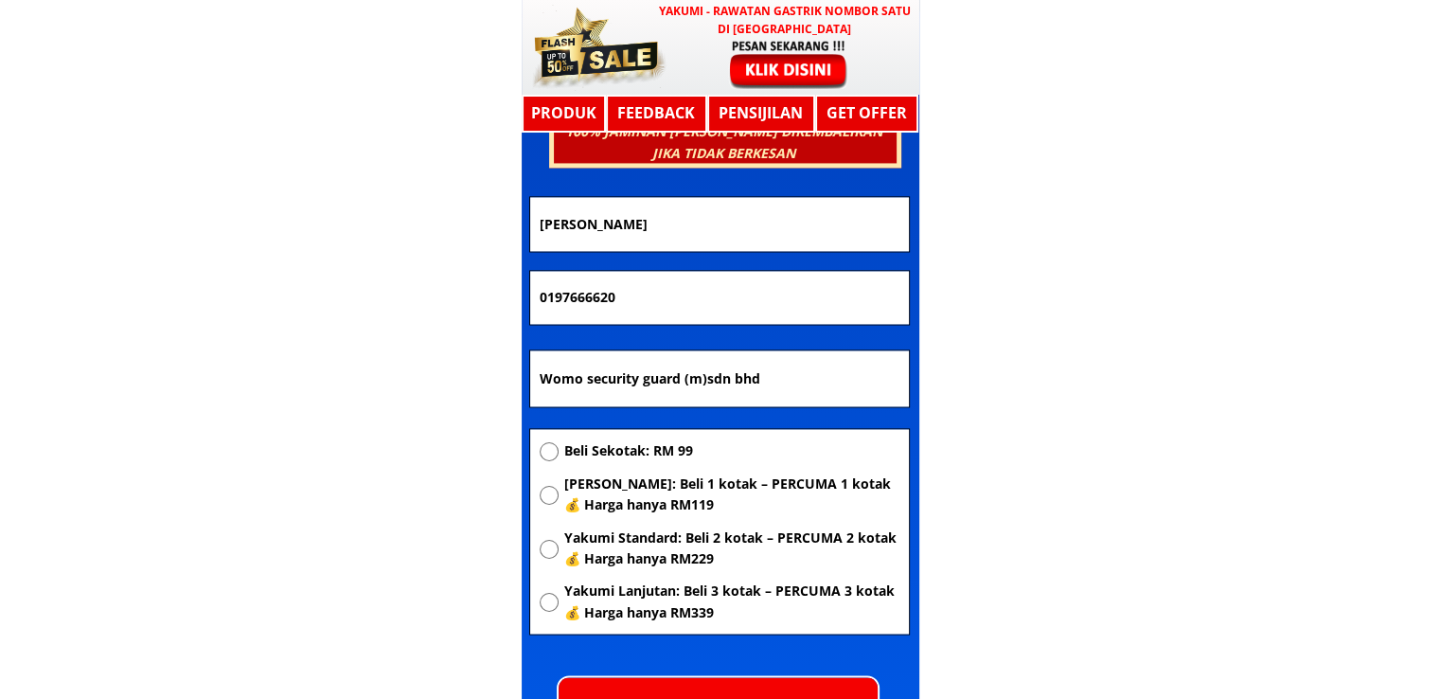
scroll to position [10137, 0]
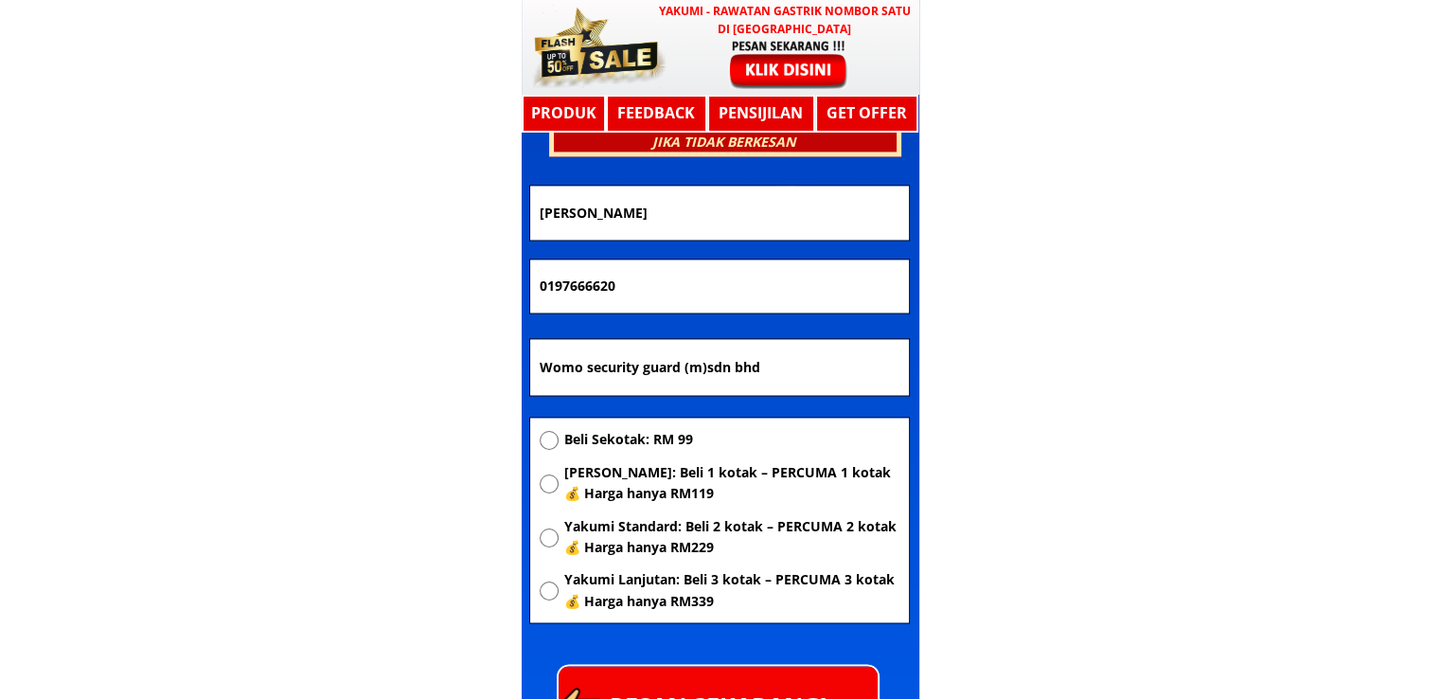
drag, startPoint x: 732, startPoint y: 210, endPoint x: 143, endPoint y: 200, distance: 588.9
paste input "Rakid r"
type input "Rakid r"
drag, startPoint x: 666, startPoint y: 284, endPoint x: 319, endPoint y: 281, distance: 347.5
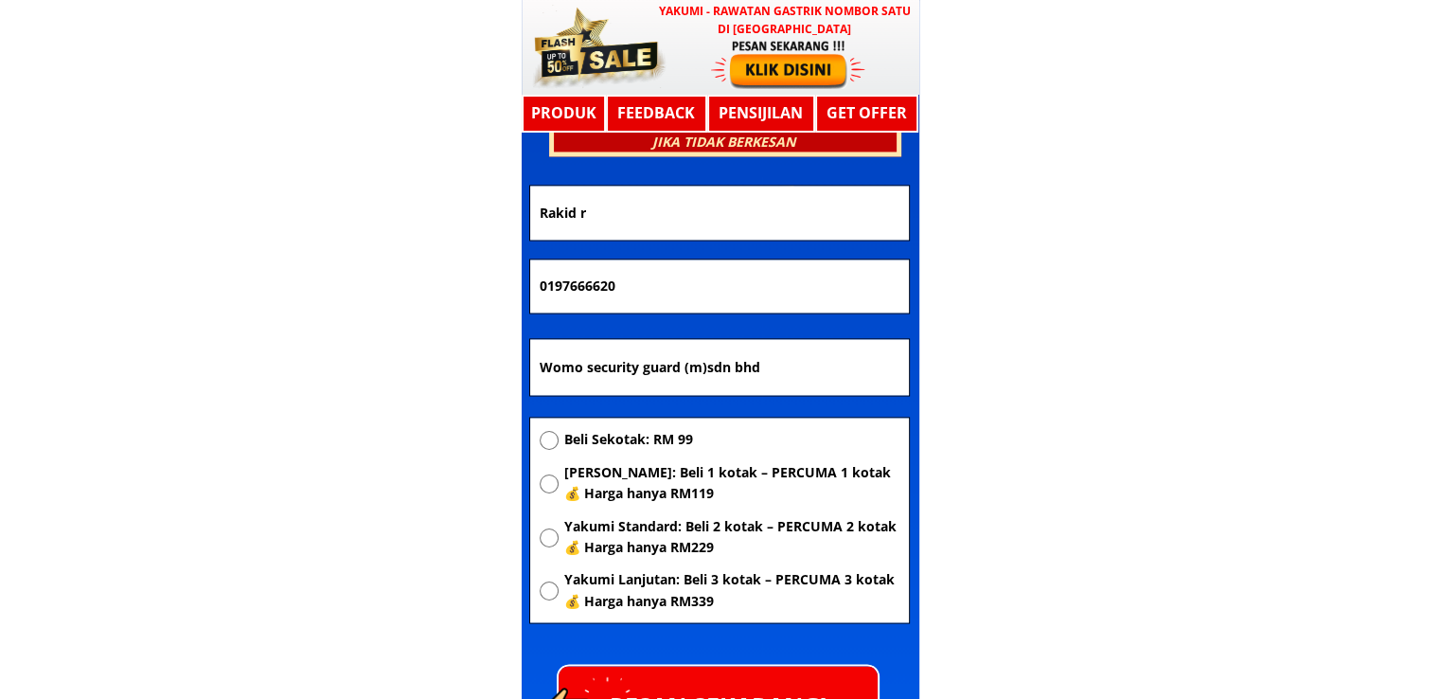
paste input "09284515"
type input "0109284515"
drag, startPoint x: 808, startPoint y: 368, endPoint x: 326, endPoint y: 369, distance: 481.9
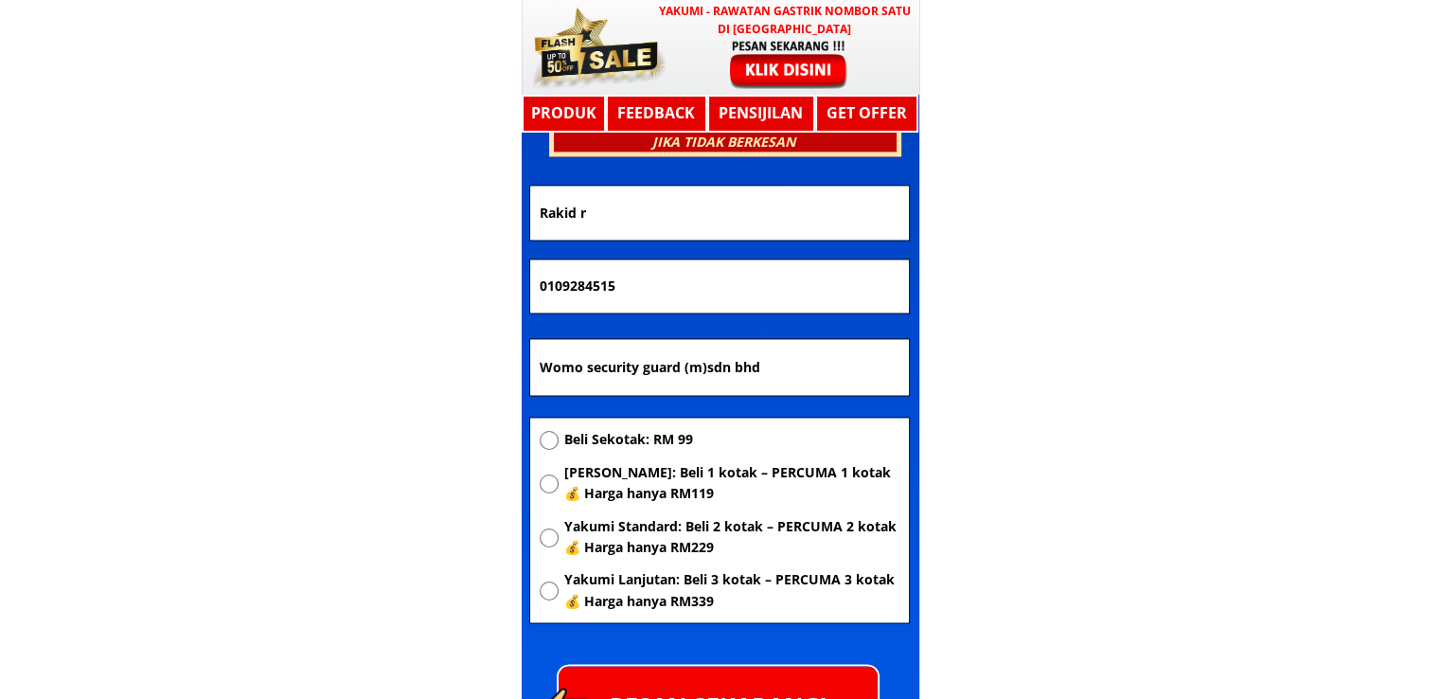
paste input "Perumahan mesej pangi kunak"
type input "Perumahan mesej pangi kunak"
drag, startPoint x: 693, startPoint y: 277, endPoint x: 189, endPoint y: 269, distance: 503.7
paste input "11732459"
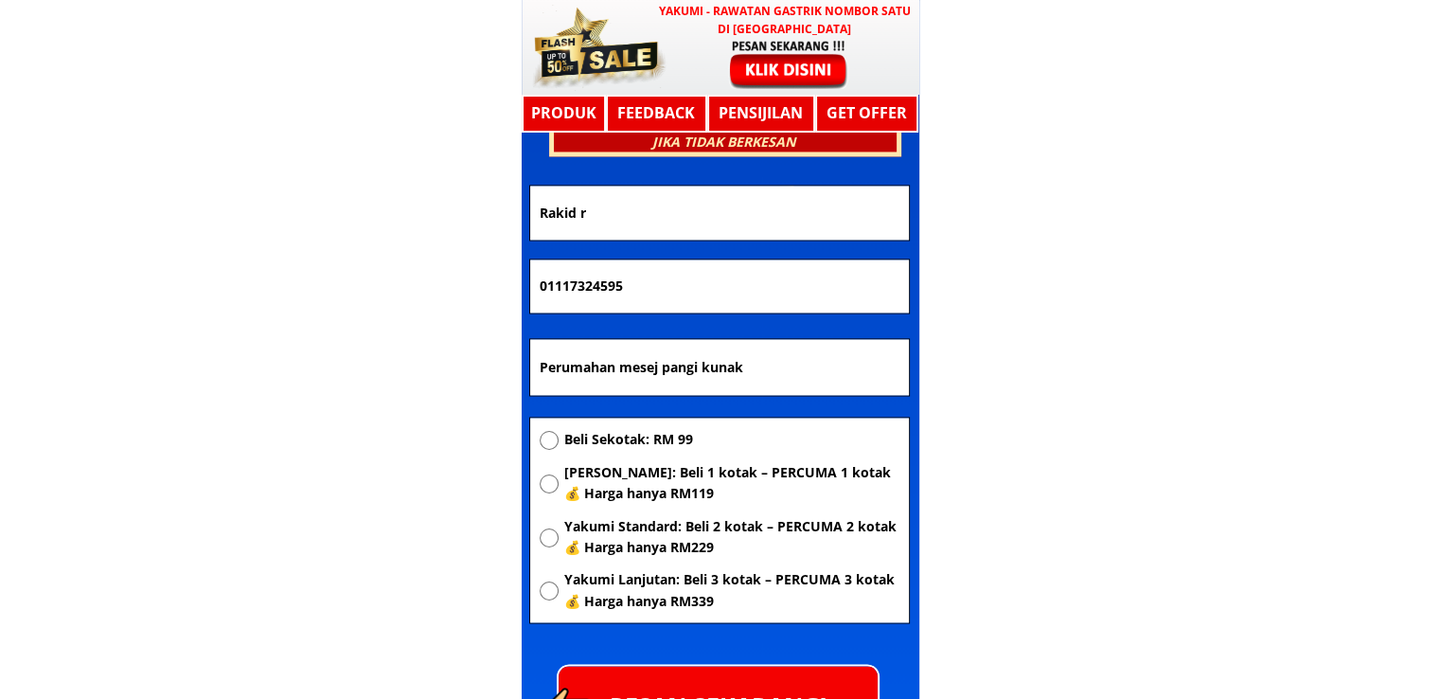
type input "01117324595"
click at [583, 473] on span "[PERSON_NAME]: Beli 1 kotak – PERCUMA 1 kotak 💰 Harga hanya RM119" at bounding box center [730, 483] width 335 height 43
radio input "true"
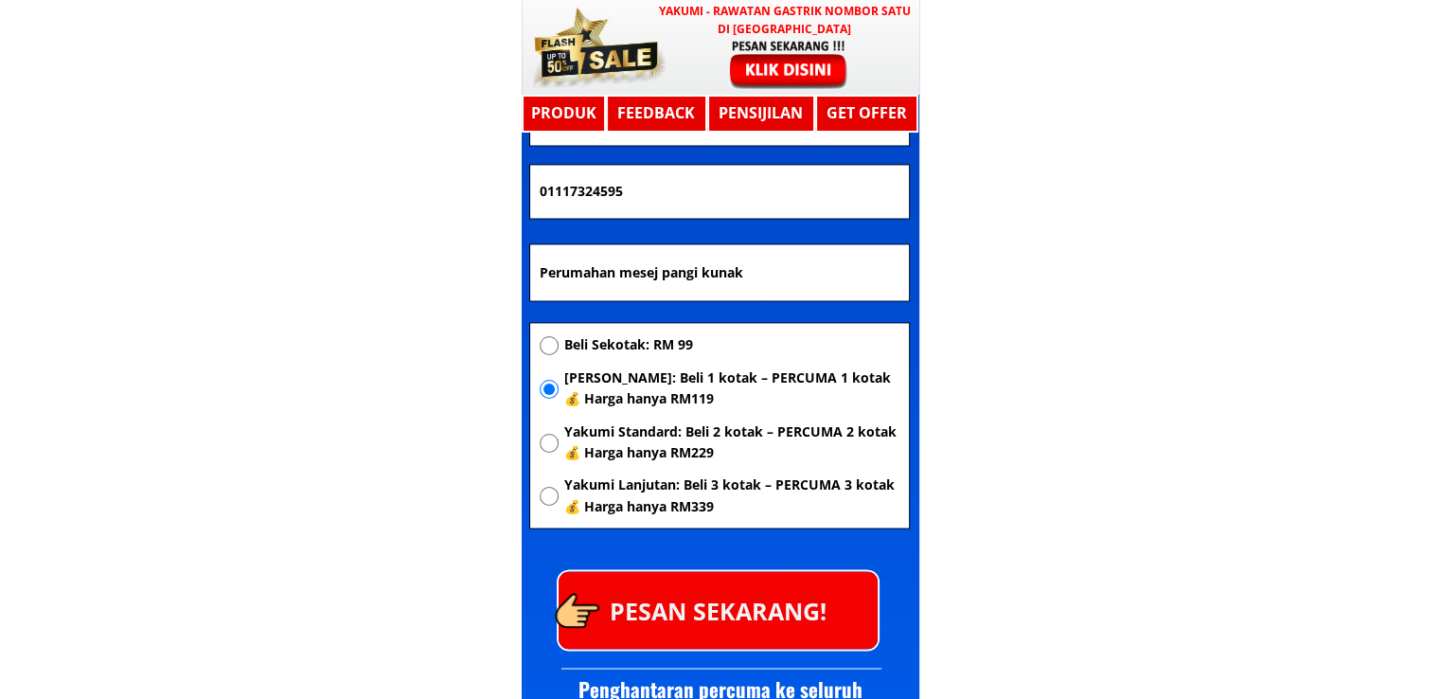
click at [788, 604] on p "PESAN SEKARANG!" at bounding box center [718, 609] width 319 height 77
